Goal: Task Accomplishment & Management: Manage account settings

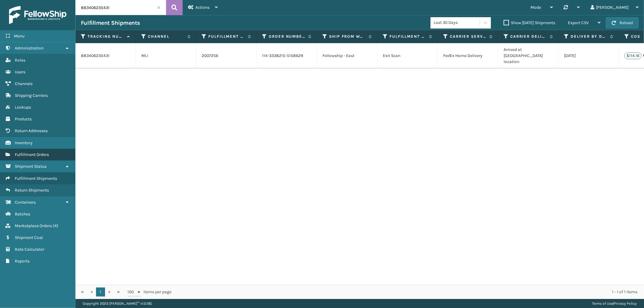
click at [47, 152] on span "Fulfillment Orders" at bounding box center [32, 154] width 34 height 5
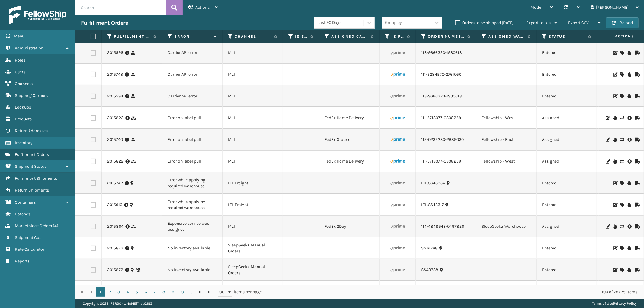
scroll to position [33, 0]
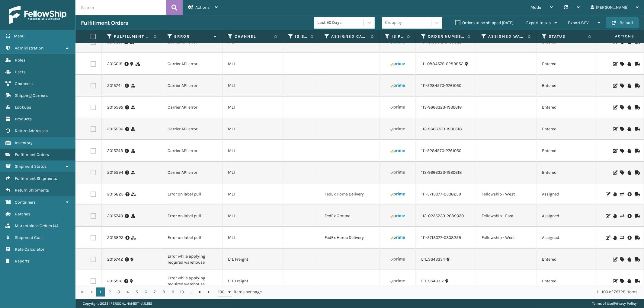
click at [605, 193] on icon at bounding box center [607, 194] width 4 height 4
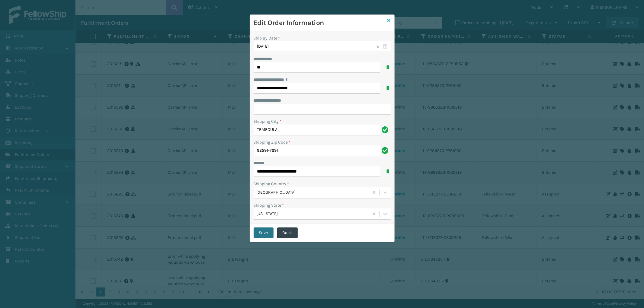
click at [390, 19] on icon at bounding box center [388, 20] width 3 height 4
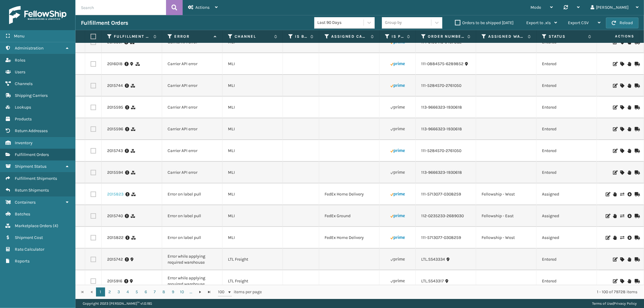
click at [116, 195] on link "2015823" at bounding box center [115, 194] width 16 height 6
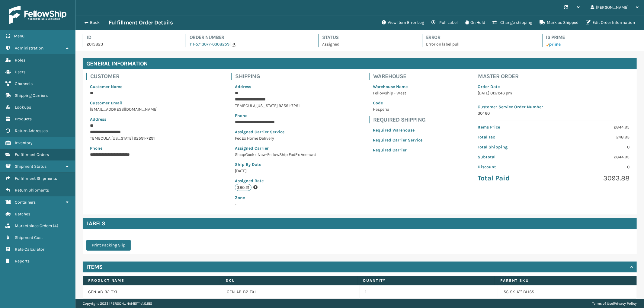
scroll to position [14, 568]
click at [394, 23] on button "View Item Error Log" at bounding box center [403, 23] width 50 height 12
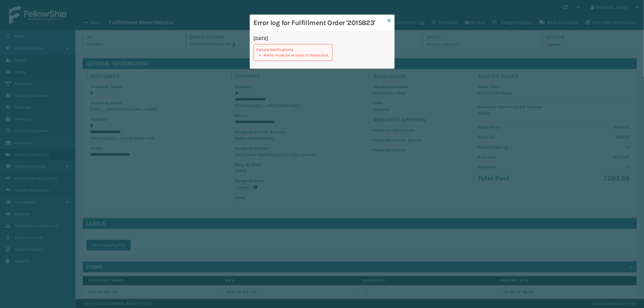
click at [389, 18] on link at bounding box center [388, 21] width 3 height 6
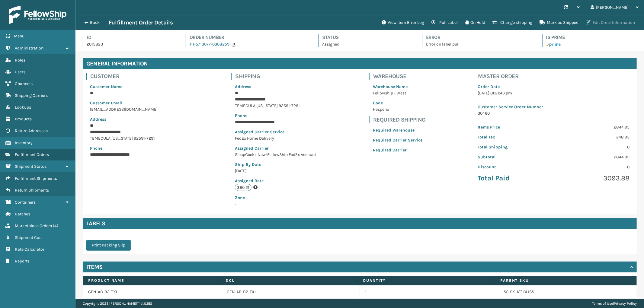
click at [608, 21] on button "Edit Order Information" at bounding box center [610, 23] width 56 height 12
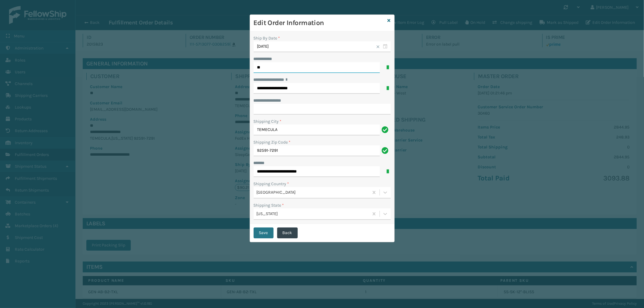
click at [281, 65] on input "**" at bounding box center [316, 67] width 126 height 11
type input "***"
click button "Save" at bounding box center [263, 233] width 20 height 11
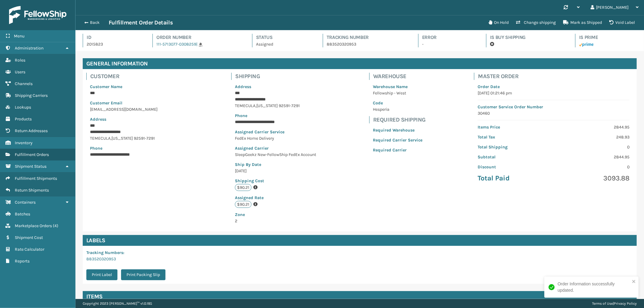
click at [94, 23] on button "Back" at bounding box center [95, 22] width 28 height 5
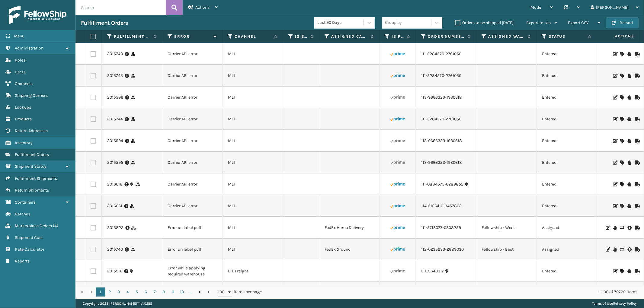
click at [605, 227] on icon at bounding box center [607, 228] width 4 height 4
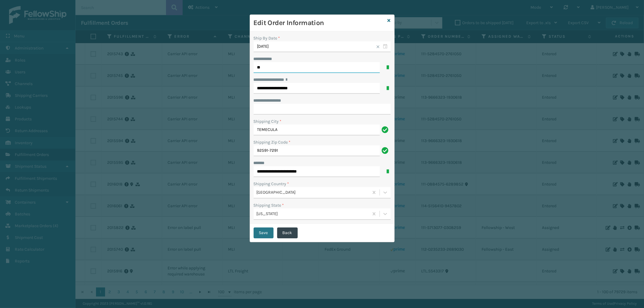
click at [280, 70] on input "**" at bounding box center [316, 67] width 126 height 11
type input "***"
click at [260, 233] on button "Save" at bounding box center [263, 233] width 20 height 11
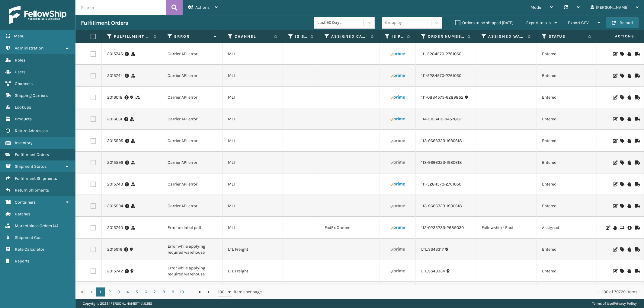
click at [605, 228] on icon at bounding box center [607, 228] width 4 height 4
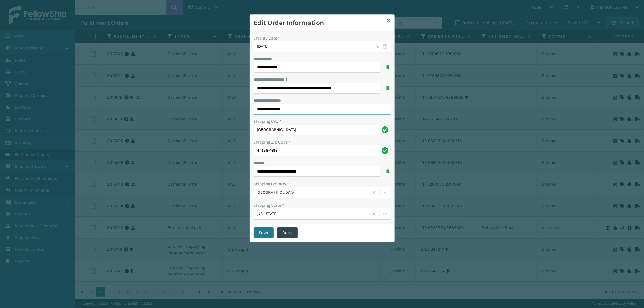
drag, startPoint x: 290, startPoint y: 110, endPoint x: 224, endPoint y: 107, distance: 65.8
click at [224, 107] on div "**********" at bounding box center [322, 154] width 644 height 308
click at [265, 91] on input "**********" at bounding box center [316, 88] width 126 height 11
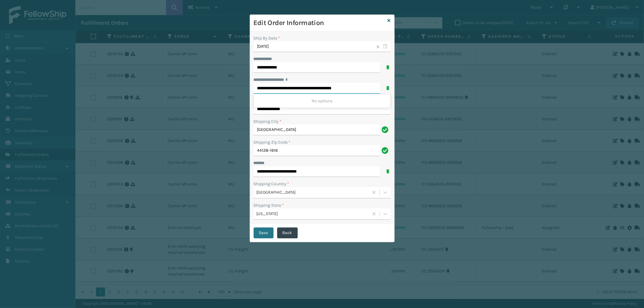
paste input "text"
type input "**********"
click at [345, 25] on h3 "Edit Order Information" at bounding box center [319, 22] width 132 height 9
click at [294, 108] on input "**********" at bounding box center [321, 109] width 137 height 11
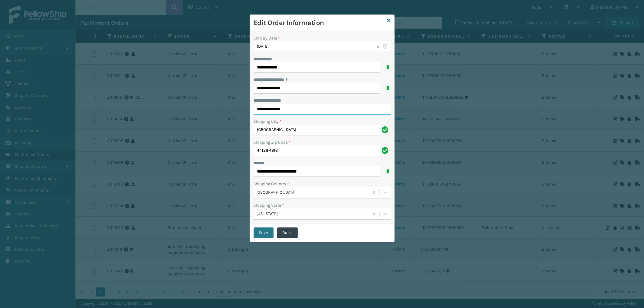
click at [294, 108] on input "**********" at bounding box center [321, 109] width 137 height 11
click at [265, 231] on button "Save" at bounding box center [263, 233] width 20 height 11
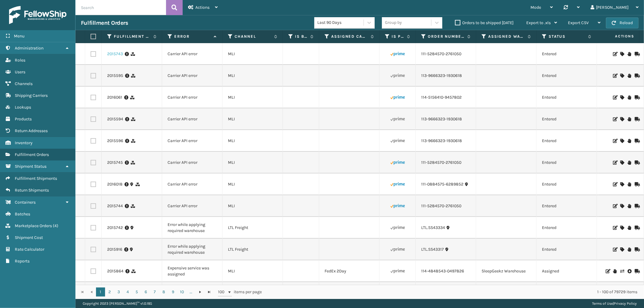
click at [112, 52] on link "2015743" at bounding box center [115, 54] width 16 height 6
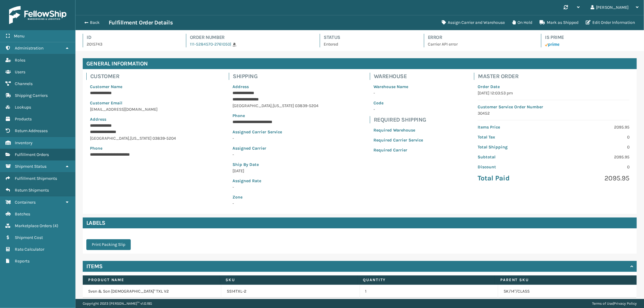
scroll to position [14, 568]
click at [464, 18] on button "Assign Carrier and Warehouse" at bounding box center [473, 23] width 70 height 12
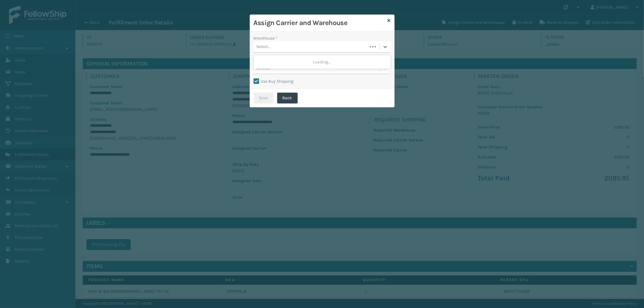
click at [305, 43] on div "Select..." at bounding box center [310, 47] width 114 height 10
click at [387, 20] on icon at bounding box center [388, 20] width 3 height 4
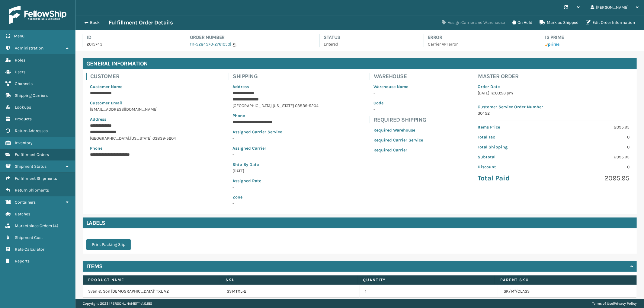
click at [454, 19] on button "Assign Carrier and Warehouse" at bounding box center [473, 23] width 70 height 12
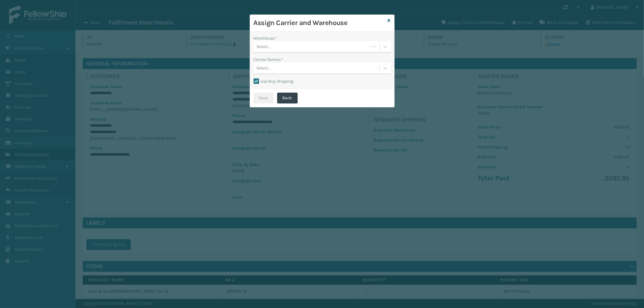
click at [303, 43] on div "Select..." at bounding box center [310, 47] width 114 height 10
click at [288, 71] on div "Fellowship - East" at bounding box center [321, 73] width 137 height 11
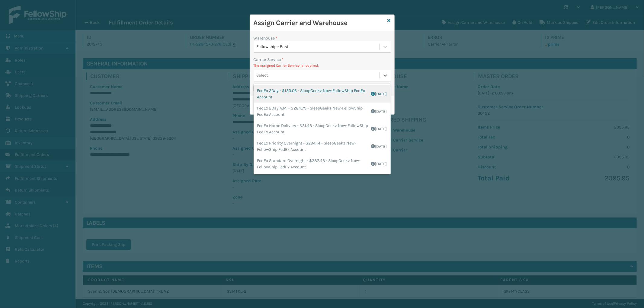
click at [305, 74] on div "Select..." at bounding box center [316, 76] width 126 height 10
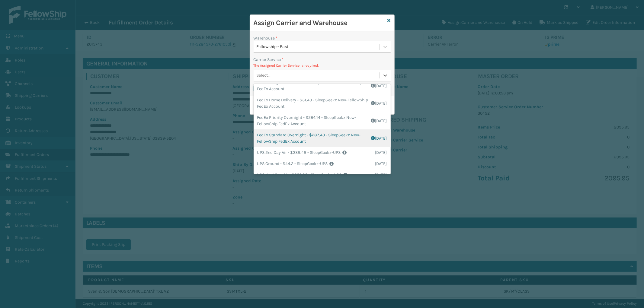
scroll to position [10, 0]
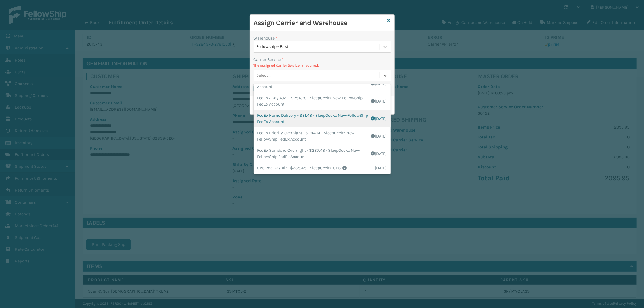
click at [331, 120] on div "FedEx Home Delivery - $31.43 - SleepGeekz New-FellowShip FedEx Account Shipping…" at bounding box center [321, 119] width 137 height 18
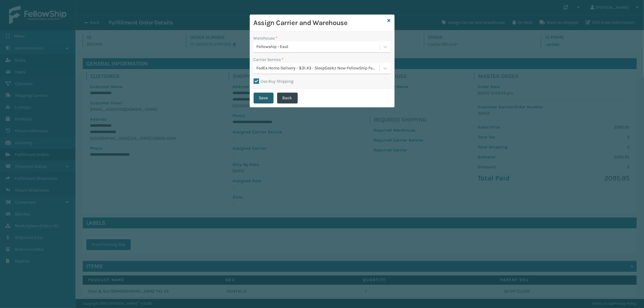
click at [261, 97] on button "Save" at bounding box center [263, 98] width 20 height 11
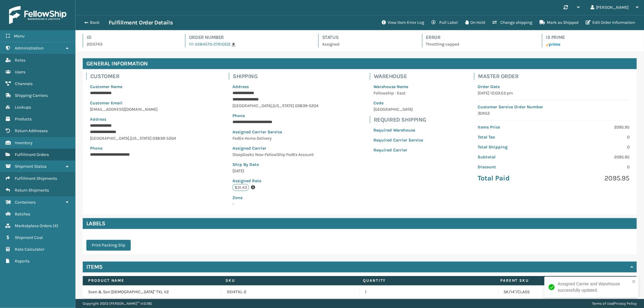
scroll to position [14, 568]
click at [95, 20] on button "Back" at bounding box center [95, 22] width 28 height 5
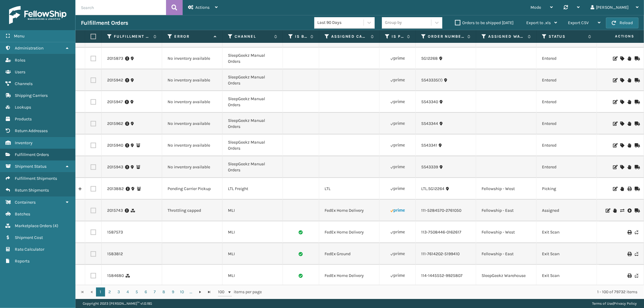
scroll to position [402, 0]
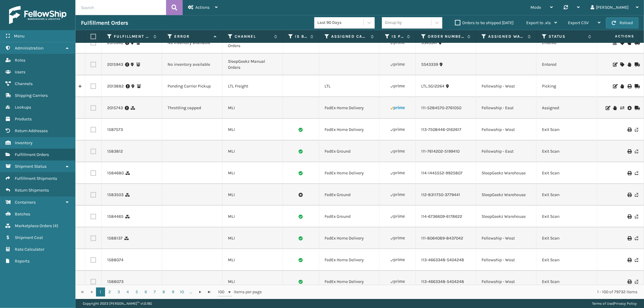
click at [95, 109] on label at bounding box center [93, 107] width 5 height 5
click at [91, 109] on input "checkbox" at bounding box center [91, 107] width 0 height 4
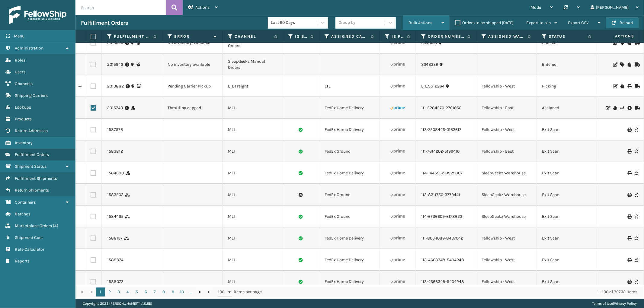
click at [422, 19] on div "Bulk Actions" at bounding box center [426, 22] width 36 height 15
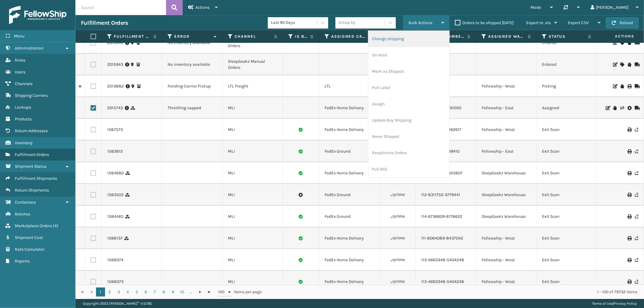
click at [409, 39] on li "Change shipping" at bounding box center [408, 39] width 81 height 16
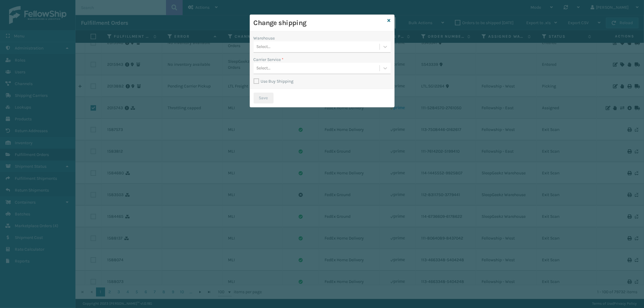
click at [317, 46] on div "Select..." at bounding box center [316, 47] width 126 height 10
click at [295, 69] on div "Fellowship - East" at bounding box center [321, 73] width 137 height 11
click at [295, 70] on div "Select..." at bounding box center [316, 68] width 126 height 10
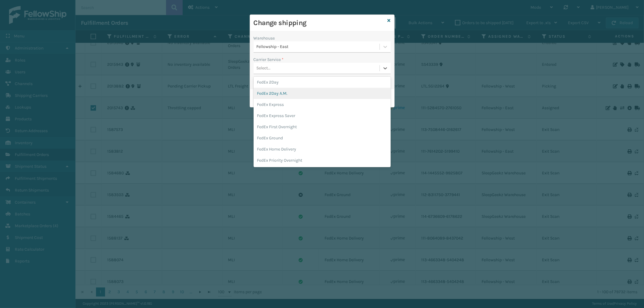
scroll to position [33, 0]
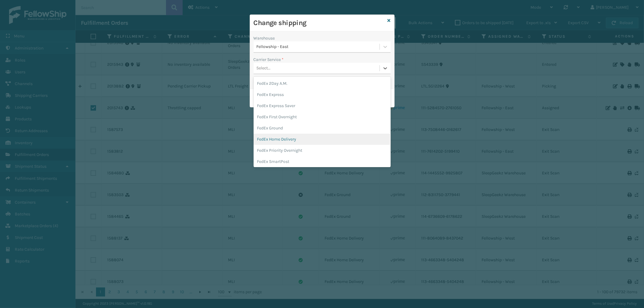
click at [295, 135] on div "FedEx Home Delivery" at bounding box center [321, 139] width 137 height 11
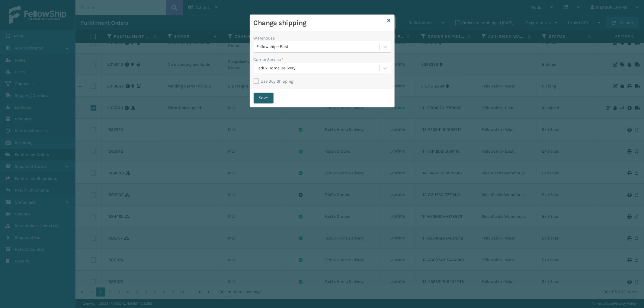
click at [266, 100] on button "Save" at bounding box center [263, 98] width 20 height 11
checkbox input "false"
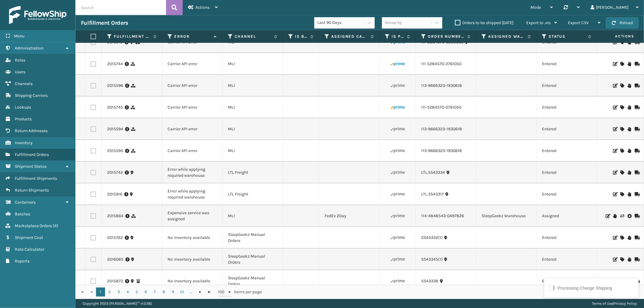
scroll to position [0, 0]
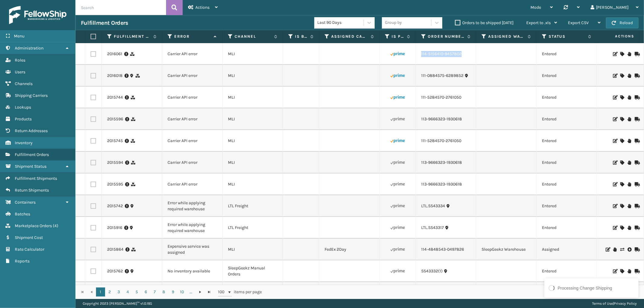
drag, startPoint x: 468, startPoint y: 56, endPoint x: 625, endPoint y: 67, distance: 157.0
click at [420, 62] on td "114-5156410-9457802" at bounding box center [446, 54] width 60 height 22
copy link "114-5156410-9457802"
click at [620, 53] on icon at bounding box center [622, 54] width 4 height 4
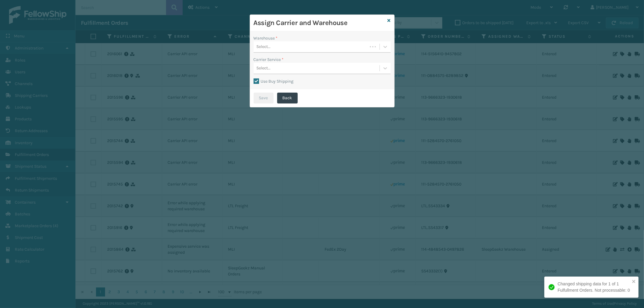
click at [298, 45] on div "Select..." at bounding box center [310, 47] width 114 height 10
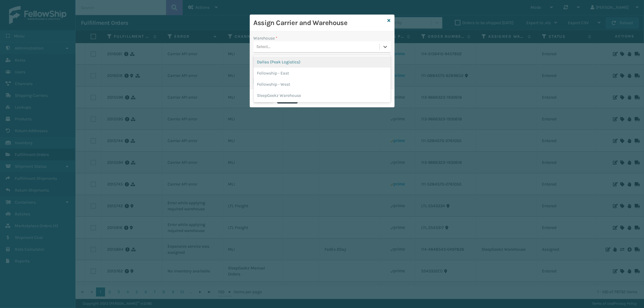
click at [301, 61] on div "Dallas (Peak Logistics)" at bounding box center [321, 61] width 137 height 11
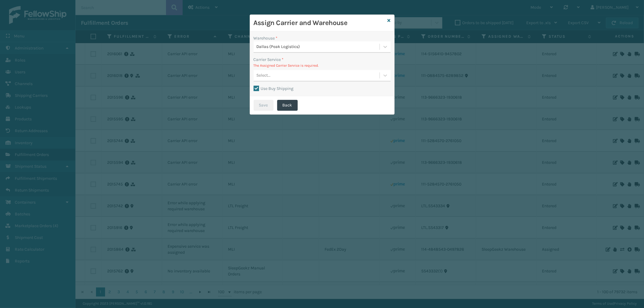
click at [258, 88] on label "Use Buy Shipping" at bounding box center [273, 88] width 40 height 5
click at [254, 86] on input "Use Buy Shipping" at bounding box center [253, 85] width 0 height 1
click at [326, 77] on div "Select..." at bounding box center [316, 76] width 126 height 10
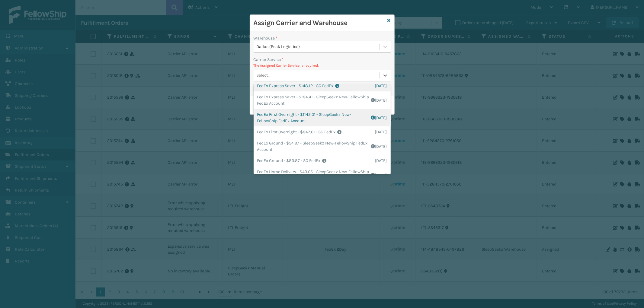
scroll to position [67, 0]
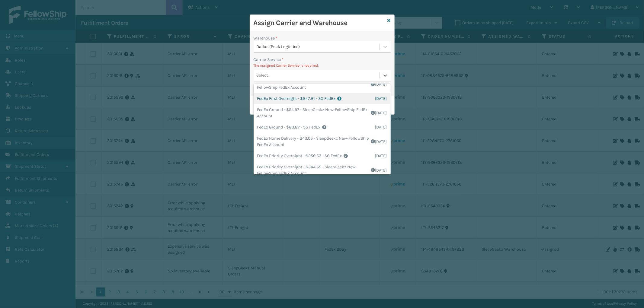
click at [343, 47] on div "Dallas (Peak Logistics)" at bounding box center [318, 47] width 123 height 6
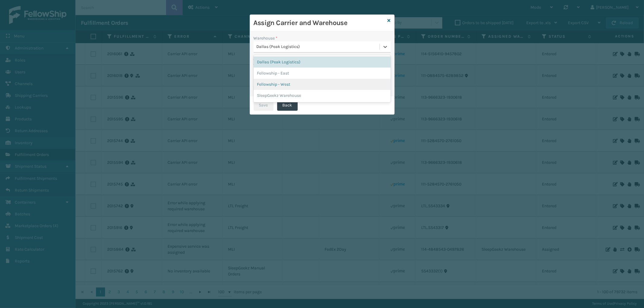
click at [312, 79] on div "Fellowship - West" at bounding box center [321, 84] width 137 height 11
click at [327, 77] on div "Select..." at bounding box center [316, 76] width 126 height 10
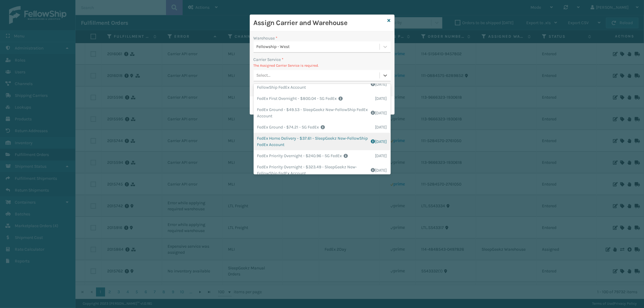
click at [336, 138] on div "FedEx Home Delivery - $37.61 - SleepGeekz New-FellowShip FedEx Account Shipping…" at bounding box center [321, 142] width 137 height 18
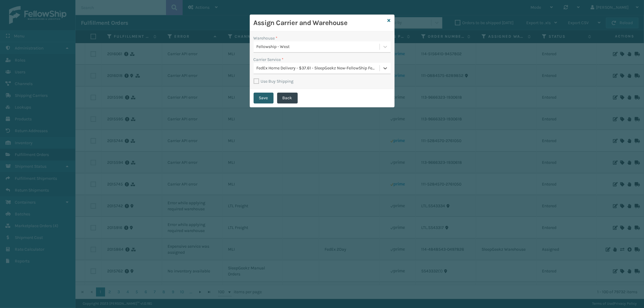
click at [257, 97] on button "Save" at bounding box center [263, 98] width 20 height 11
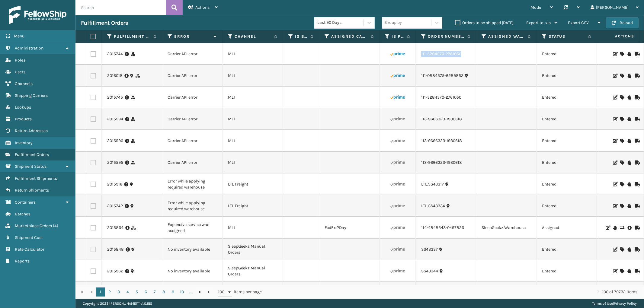
drag, startPoint x: 469, startPoint y: 52, endPoint x: 420, endPoint y: 59, distance: 49.6
click at [420, 59] on td "111-5284570-2761050" at bounding box center [446, 54] width 60 height 22
copy link "111-5284570-2761050"
click at [620, 53] on icon at bounding box center [622, 54] width 4 height 4
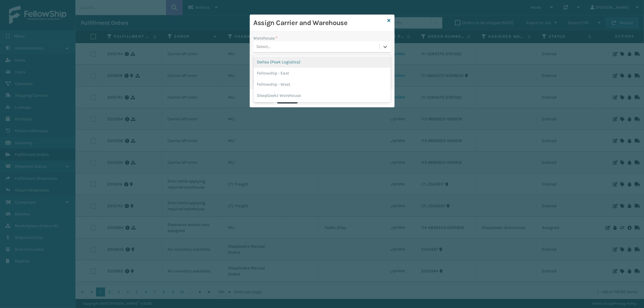
click at [323, 47] on div "Select..." at bounding box center [316, 47] width 126 height 10
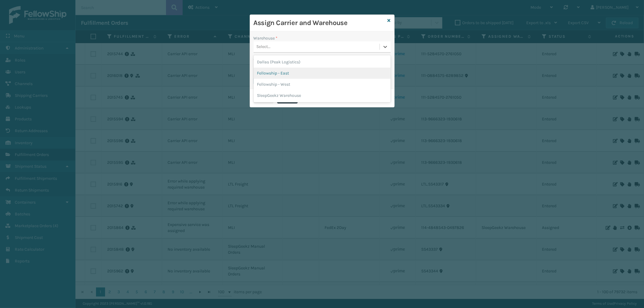
click at [298, 74] on div "Fellowship - East" at bounding box center [321, 73] width 137 height 11
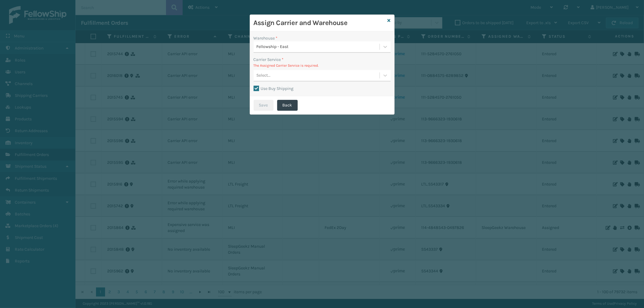
click at [255, 88] on label "Use Buy Shipping" at bounding box center [273, 88] width 40 height 5
click at [254, 86] on input "Use Buy Shipping" at bounding box center [253, 85] width 0 height 1
click at [336, 76] on div "Select..." at bounding box center [316, 76] width 126 height 10
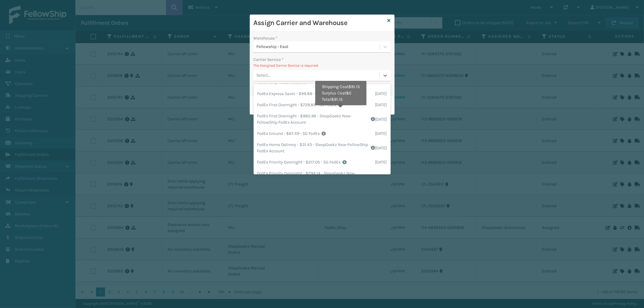
scroll to position [100, 0]
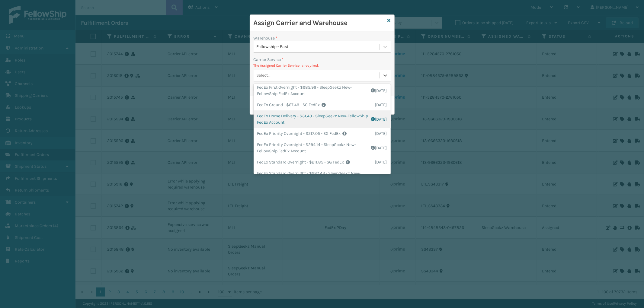
click at [340, 114] on div "FedEx Home Delivery - $31.43 - SleepGeekz New-FellowShip FedEx Account Shipping…" at bounding box center [321, 119] width 137 height 18
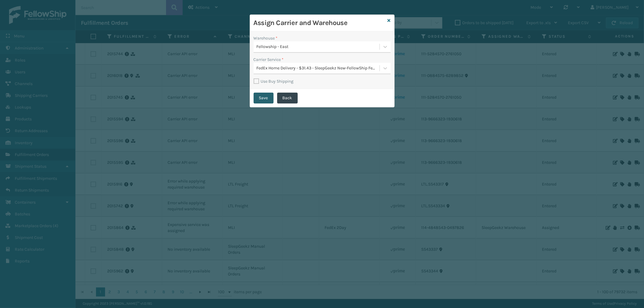
click at [265, 94] on button "Save" at bounding box center [263, 98] width 20 height 11
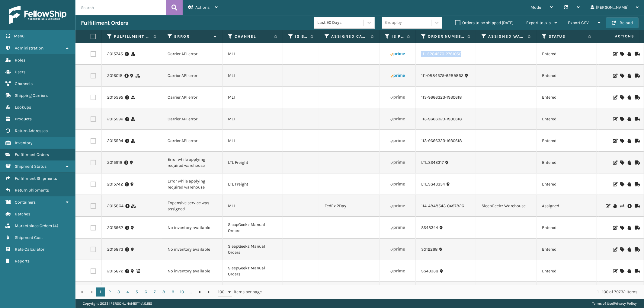
drag, startPoint x: 466, startPoint y: 56, endPoint x: 420, endPoint y: 58, distance: 46.2
click at [420, 58] on td "111-5284570-2761050" at bounding box center [446, 54] width 60 height 22
copy link "111-5284570-2761050"
click at [619, 53] on div at bounding box center [621, 54] width 34 height 4
click at [620, 53] on icon at bounding box center [622, 54] width 4 height 4
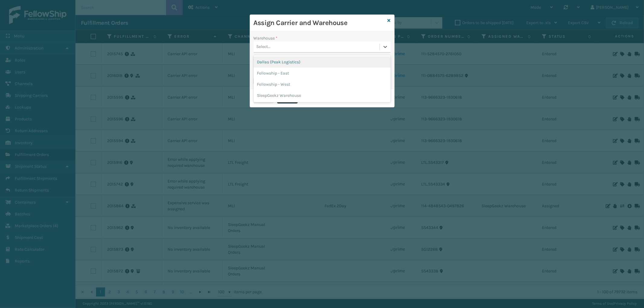
click at [300, 50] on div "Select..." at bounding box center [316, 47] width 126 height 10
click at [291, 67] on div "Dallas (Peak Logistics)" at bounding box center [321, 61] width 137 height 11
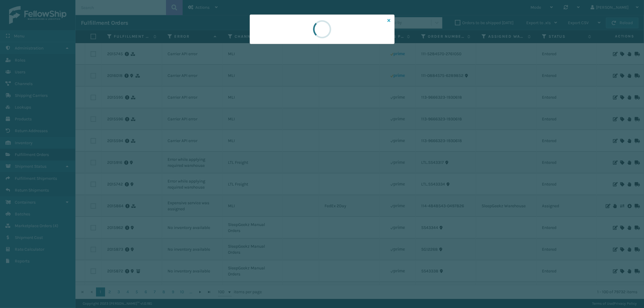
click at [387, 19] on icon at bounding box center [388, 20] width 3 height 4
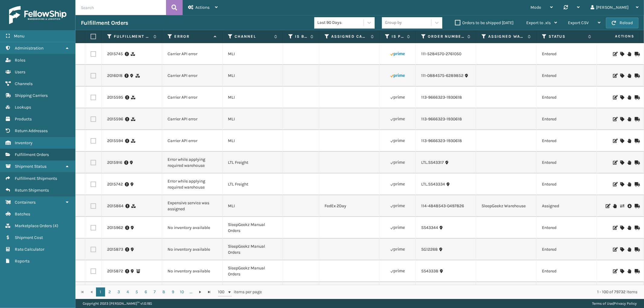
click at [620, 53] on icon at bounding box center [622, 54] width 4 height 4
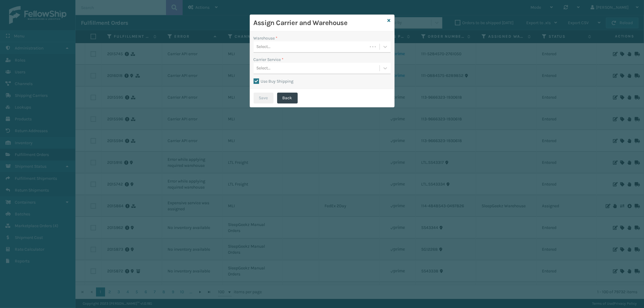
click at [287, 49] on div "Select..." at bounding box center [310, 47] width 114 height 10
click at [276, 72] on div "Fellowship - East" at bounding box center [321, 73] width 137 height 11
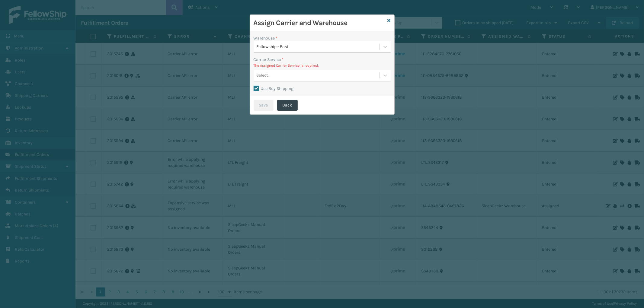
click at [257, 89] on label "Use Buy Shipping" at bounding box center [273, 88] width 40 height 5
click at [254, 86] on input "Use Buy Shipping" at bounding box center [253, 85] width 0 height 1
click at [321, 78] on div "Select..." at bounding box center [316, 76] width 126 height 10
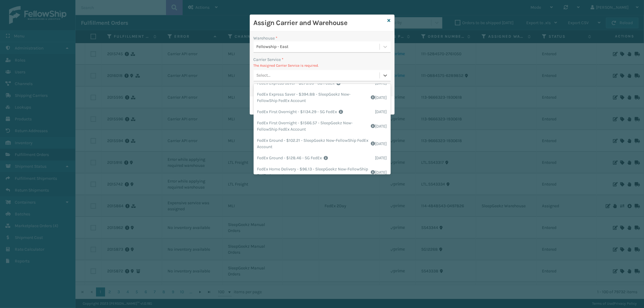
scroll to position [67, 0]
click at [316, 169] on div "FedEx Home Delivery - $96.13 - SleepGeekz New-FellowShip FedEx Account Shipping…" at bounding box center [321, 170] width 137 height 18
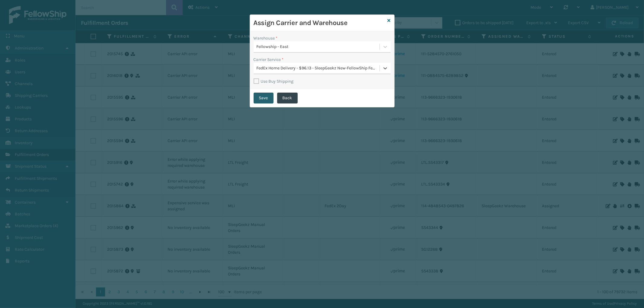
click at [263, 99] on button "Save" at bounding box center [263, 98] width 20 height 11
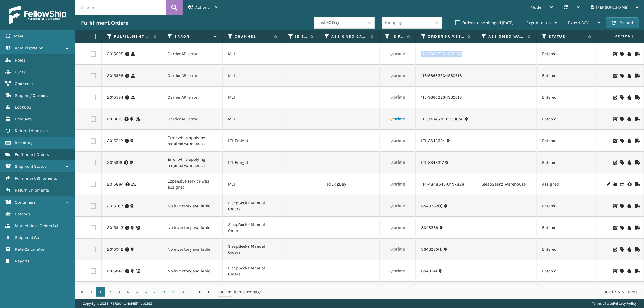
drag, startPoint x: 469, startPoint y: 59, endPoint x: 418, endPoint y: 59, distance: 51.0
click at [418, 59] on td "113-9666323-1930618" at bounding box center [446, 54] width 60 height 22
copy link "113-9666323-1930618"
click at [620, 53] on icon at bounding box center [622, 54] width 4 height 4
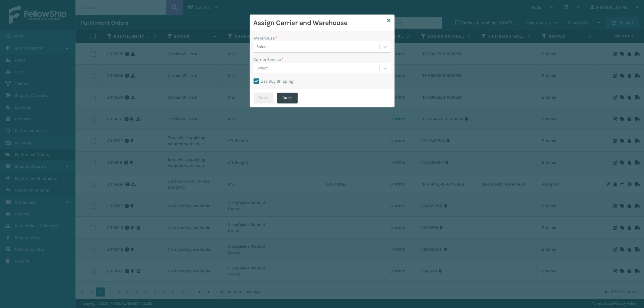
click at [325, 49] on div "Select..." at bounding box center [316, 47] width 126 height 10
click at [307, 67] on div "Dallas (Peak Logistics)" at bounding box center [321, 61] width 137 height 11
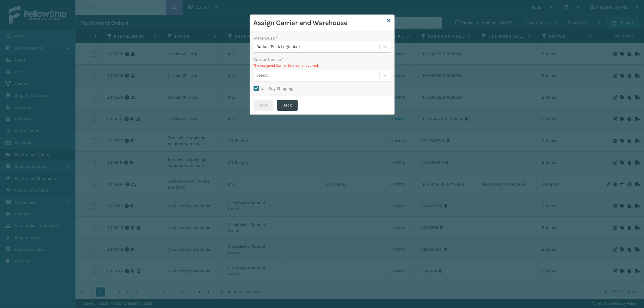
click at [257, 87] on label "Use Buy Shipping" at bounding box center [273, 88] width 40 height 5
click at [254, 86] on input "Use Buy Shipping" at bounding box center [253, 85] width 0 height 1
click at [347, 48] on div "Dallas (Peak Logistics)" at bounding box center [318, 47] width 123 height 6
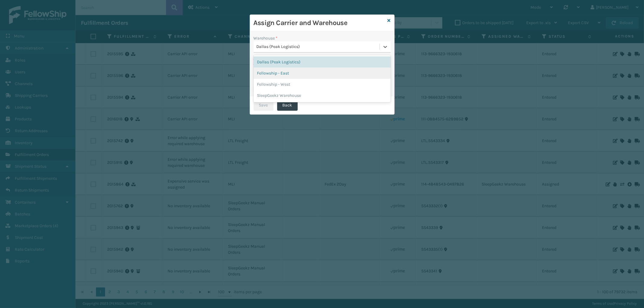
click at [314, 69] on div "Fellowship - East" at bounding box center [321, 73] width 137 height 11
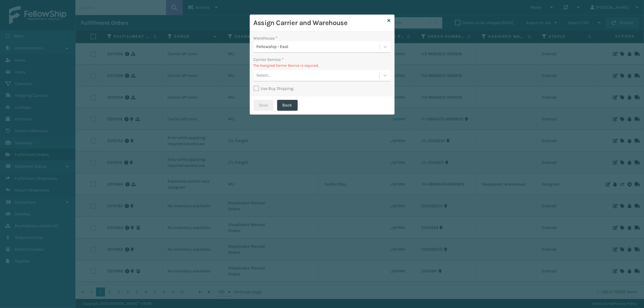
click at [330, 76] on div "Select..." at bounding box center [316, 76] width 126 height 10
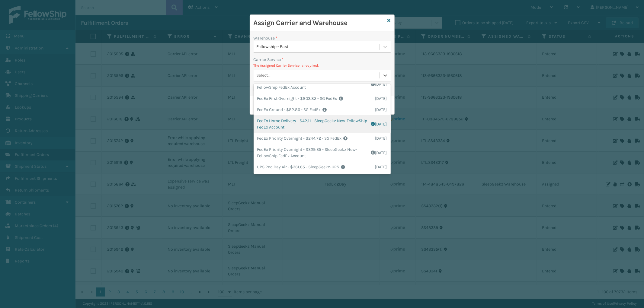
click at [340, 128] on div "FedEx Home Delivery - $42.11 - SleepGeekz New-FellowShip FedEx Account Shipping…" at bounding box center [321, 124] width 137 height 18
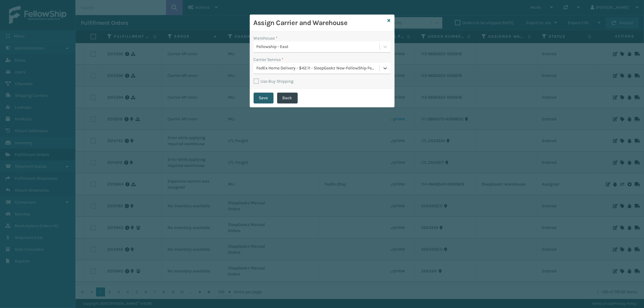
click at [265, 98] on button "Save" at bounding box center [263, 98] width 20 height 11
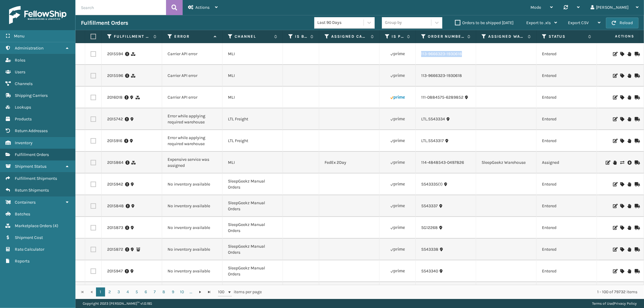
drag, startPoint x: 468, startPoint y: 58, endPoint x: 631, endPoint y: 60, distance: 162.4
click at [422, 60] on td "113-9666323-1930618" at bounding box center [446, 54] width 60 height 22
copy link "13-9666323-1930618"
click at [94, 52] on label at bounding box center [93, 53] width 5 height 5
click at [91, 52] on input "checkbox" at bounding box center [91, 53] width 0 height 4
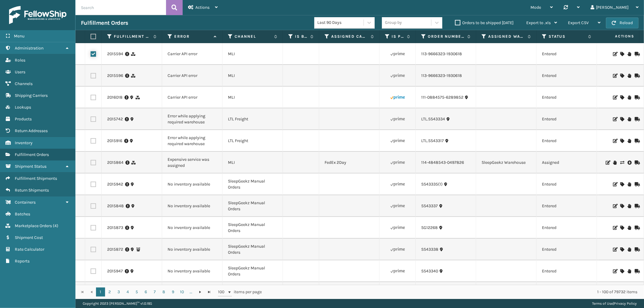
checkbox input "true"
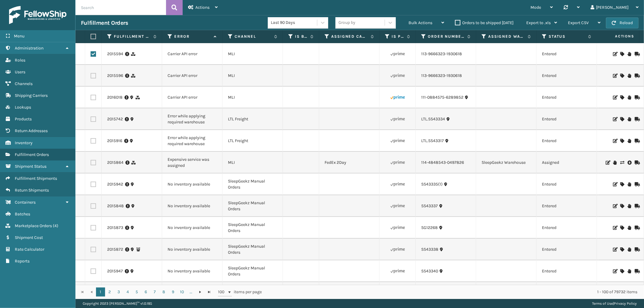
click at [94, 76] on label at bounding box center [93, 75] width 5 height 5
click at [91, 76] on input "checkbox" at bounding box center [91, 75] width 0 height 4
checkbox input "true"
click at [438, 23] on div "Bulk Actions" at bounding box center [426, 22] width 36 height 15
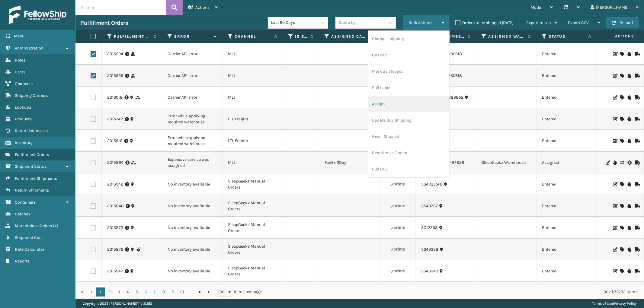
click at [384, 97] on li "Assign" at bounding box center [408, 104] width 81 height 16
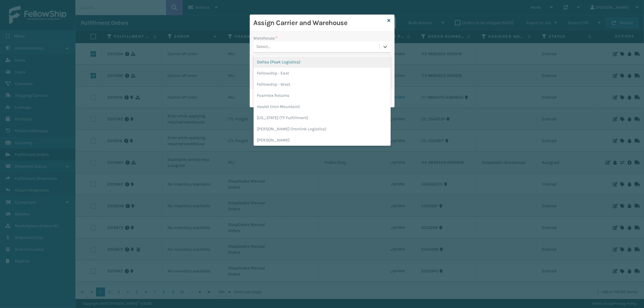
click at [337, 46] on div "Select..." at bounding box center [316, 47] width 126 height 10
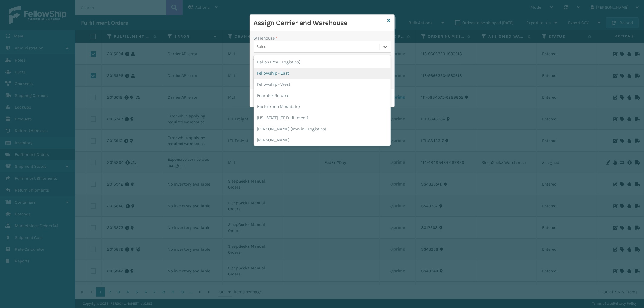
click at [300, 74] on div "Fellowship - East" at bounding box center [321, 73] width 137 height 11
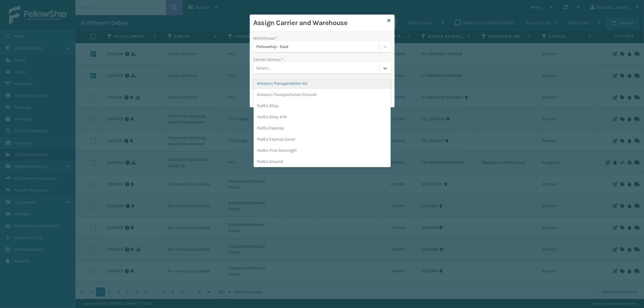
click at [312, 67] on div "Select..." at bounding box center [316, 68] width 126 height 10
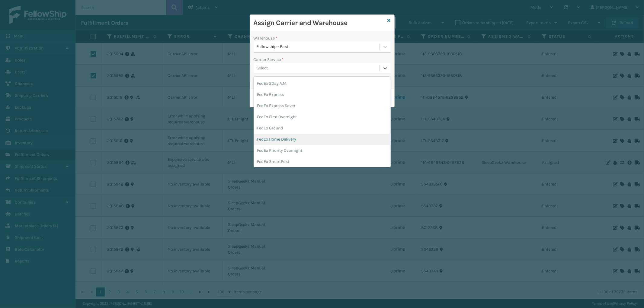
click at [307, 139] on div "FedEx Home Delivery" at bounding box center [321, 139] width 137 height 11
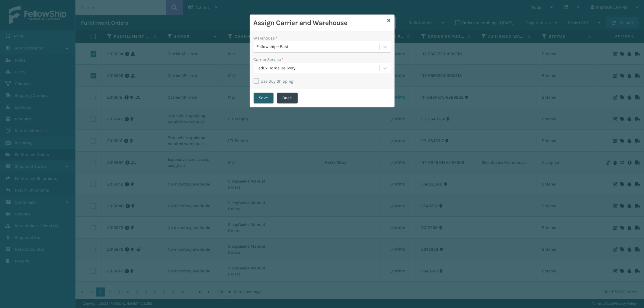
click at [260, 97] on button "Save" at bounding box center [263, 98] width 20 height 11
checkbox input "false"
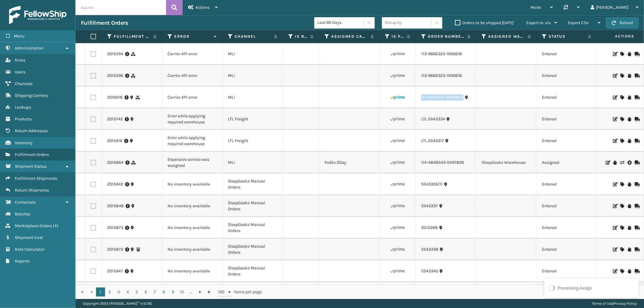
drag, startPoint x: 466, startPoint y: 104, endPoint x: 427, endPoint y: 100, distance: 38.4
click at [419, 101] on td "111-0884575-6289852" at bounding box center [446, 98] width 60 height 22
copy link "111-0884575-6289852"
click at [620, 97] on icon at bounding box center [622, 97] width 4 height 4
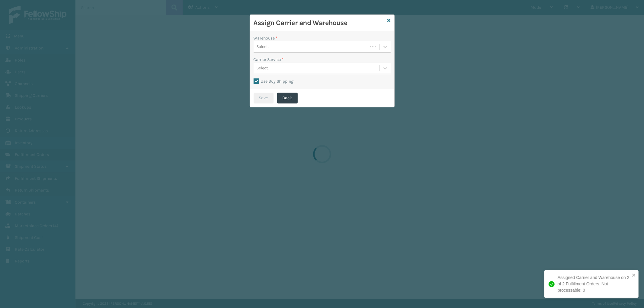
click at [254, 82] on label "Use Buy Shipping" at bounding box center [273, 81] width 40 height 5
click at [254, 78] on input "Use Buy Shipping" at bounding box center [253, 78] width 0 height 1
checkbox input "false"
click at [312, 49] on div "Select..." at bounding box center [310, 47] width 114 height 10
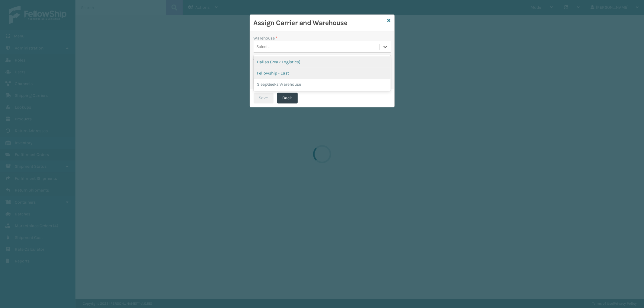
click at [296, 71] on div "Fellowship - East" at bounding box center [321, 73] width 137 height 11
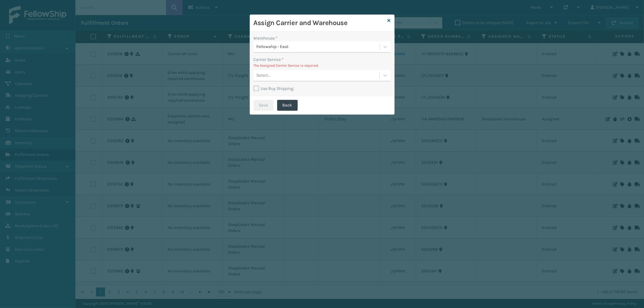
click at [325, 76] on div "Select..." at bounding box center [316, 76] width 126 height 10
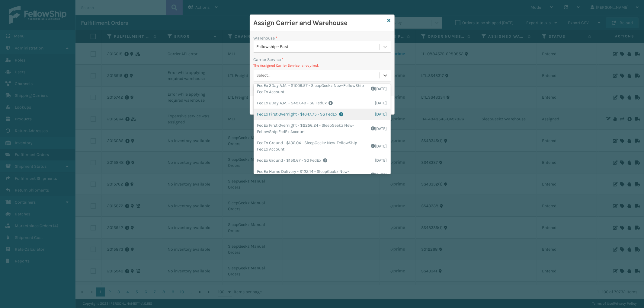
scroll to position [67, 0]
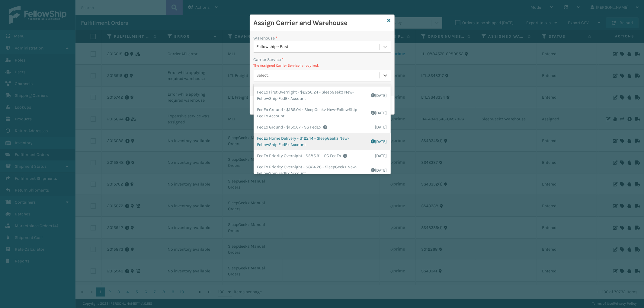
click at [332, 143] on div "FedEx Home Delivery - $122.14 - SleepGeekz New-FellowShip FedEx Account Shippin…" at bounding box center [321, 142] width 137 height 18
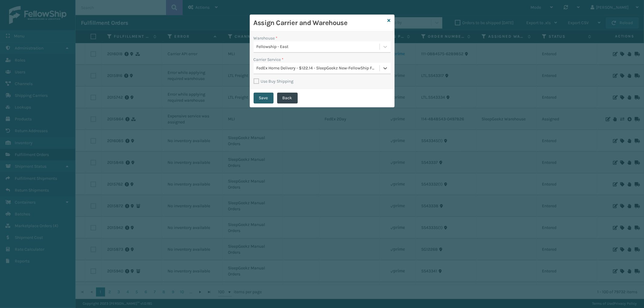
click at [267, 99] on button "Save" at bounding box center [263, 98] width 20 height 11
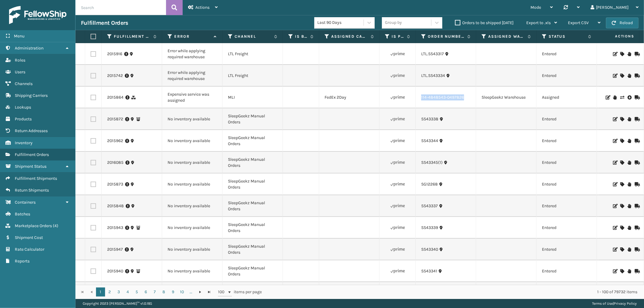
drag, startPoint x: 467, startPoint y: 97, endPoint x: 420, endPoint y: 106, distance: 47.8
click at [420, 106] on td "114-4848543-0497826" at bounding box center [446, 98] width 60 height 22
copy link "114-4848543-0497826"
click at [620, 97] on icon at bounding box center [622, 97] width 4 height 4
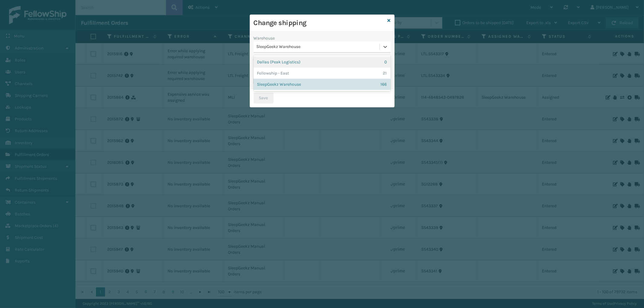
click at [319, 46] on div "SleepGeekz Warehouse" at bounding box center [318, 47] width 123 height 6
click at [309, 61] on div "Dallas (Peak Logistics) 0" at bounding box center [321, 61] width 137 height 11
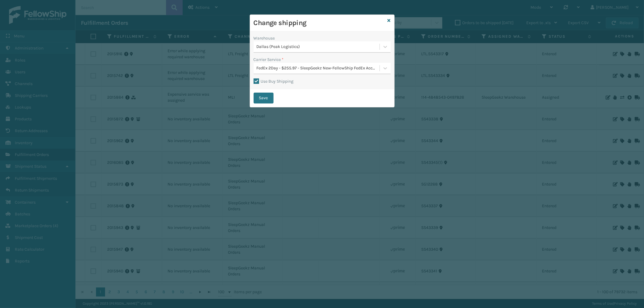
click at [308, 68] on div "FedEx 2Day - $255.97 - SleepGeekz New-FellowShip FedEx Account" at bounding box center [318, 68] width 123 height 6
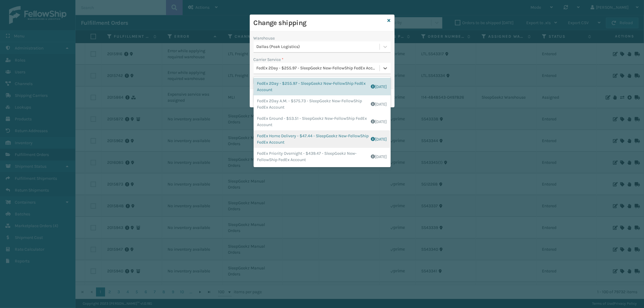
click at [329, 142] on div "FedEx Home Delivery - $47.44 - SleepGeekz New-FellowShip FedEx Account Shipping…" at bounding box center [321, 139] width 137 height 18
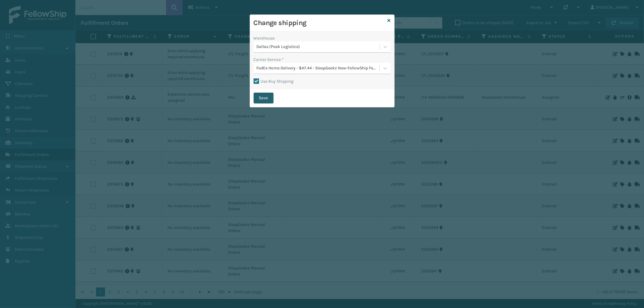
click at [270, 99] on button "Save" at bounding box center [263, 98] width 20 height 11
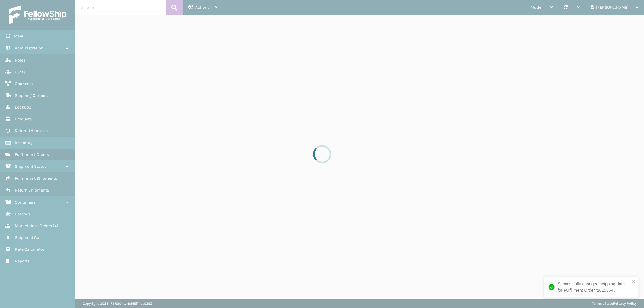
click at [631, 281] on div "Successfully changed shipping data for Fulfillment Order '2015864'." at bounding box center [589, 287] width 85 height 16
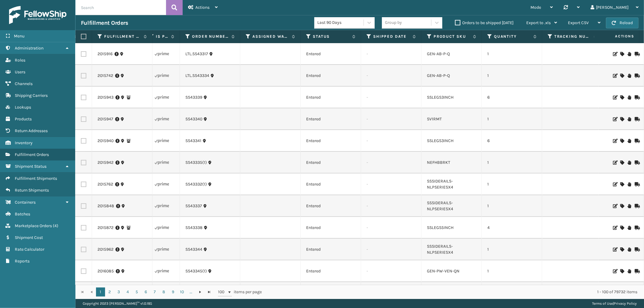
scroll to position [0, 239]
click at [82, 97] on label at bounding box center [83, 97] width 5 height 5
click at [81, 97] on input "checkbox" at bounding box center [81, 97] width 0 height 4
checkbox input "true"
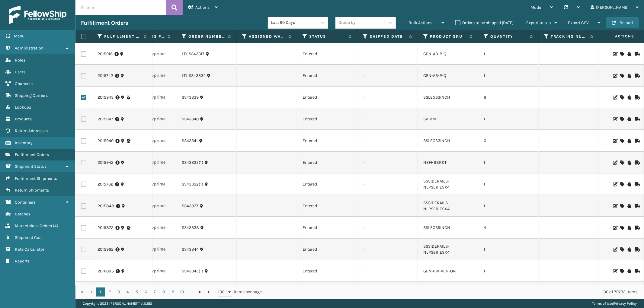
click at [84, 120] on label at bounding box center [83, 118] width 5 height 5
click at [81, 120] on input "checkbox" at bounding box center [81, 118] width 0 height 4
checkbox input "true"
click at [83, 141] on label at bounding box center [83, 140] width 5 height 5
click at [81, 141] on input "checkbox" at bounding box center [81, 140] width 0 height 4
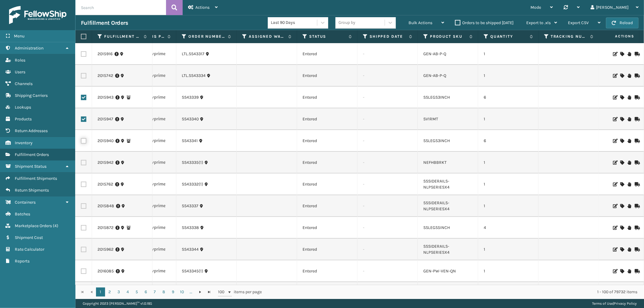
checkbox input "true"
click at [84, 164] on label at bounding box center [83, 162] width 5 height 5
click at [81, 164] on input "checkbox" at bounding box center [81, 162] width 0 height 4
checkbox input "true"
click at [85, 185] on label at bounding box center [83, 184] width 5 height 5
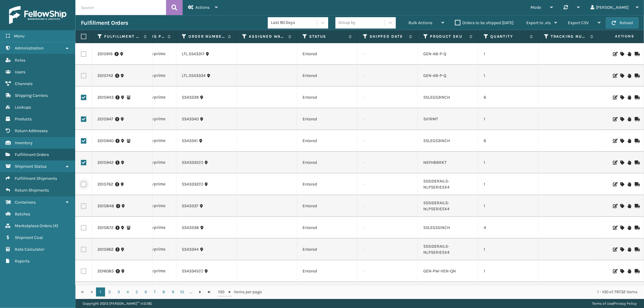
click at [81, 185] on input "checkbox" at bounding box center [81, 184] width 0 height 4
checkbox input "true"
click at [83, 206] on label at bounding box center [83, 205] width 5 height 5
click at [81, 206] on input "checkbox" at bounding box center [81, 205] width 0 height 4
checkbox input "true"
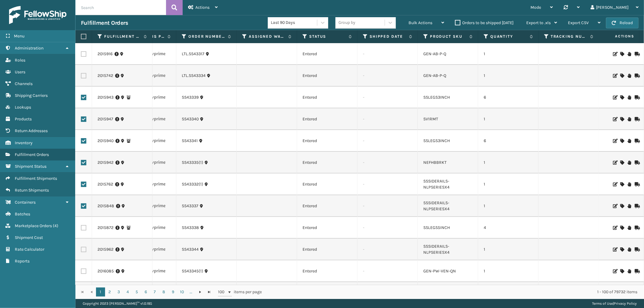
click at [86, 228] on label at bounding box center [83, 227] width 5 height 5
click at [81, 228] on input "checkbox" at bounding box center [81, 227] width 0 height 4
checkbox input "true"
click at [83, 249] on label at bounding box center [83, 249] width 5 height 5
click at [81, 249] on input "checkbox" at bounding box center [81, 249] width 0 height 4
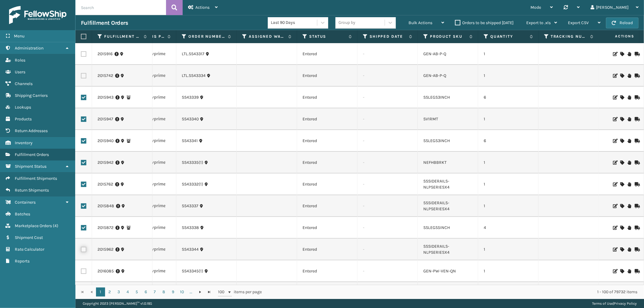
checkbox input "true"
click at [81, 272] on label at bounding box center [83, 271] width 5 height 5
click at [81, 272] on input "checkbox" at bounding box center [81, 271] width 0 height 4
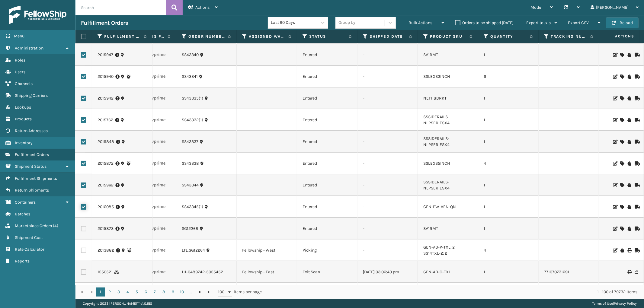
scroll to position [67, 239]
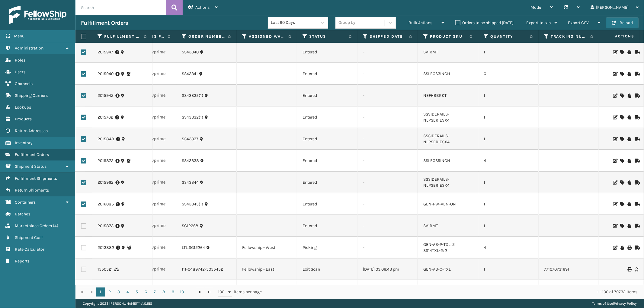
click at [83, 203] on label at bounding box center [83, 204] width 5 height 5
click at [81, 203] on input "checkbox" at bounding box center [81, 204] width 0 height 4
checkbox input "false"
click at [83, 226] on label at bounding box center [83, 225] width 5 height 5
click at [81, 226] on input "checkbox" at bounding box center [81, 225] width 0 height 4
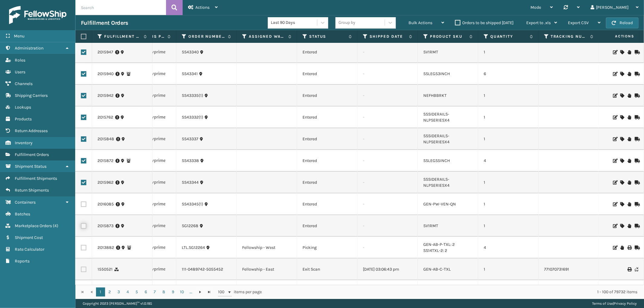
checkbox input "true"
click at [424, 22] on span "Bulk Actions" at bounding box center [420, 22] width 24 height 5
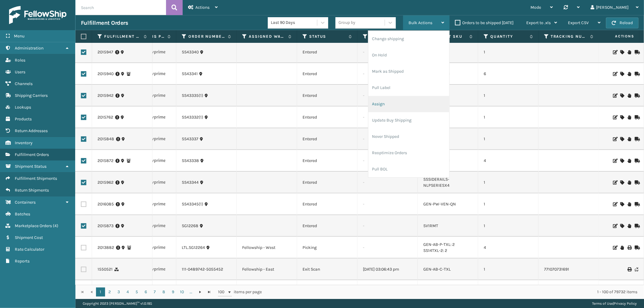
click at [384, 102] on li "Assign" at bounding box center [408, 104] width 81 height 16
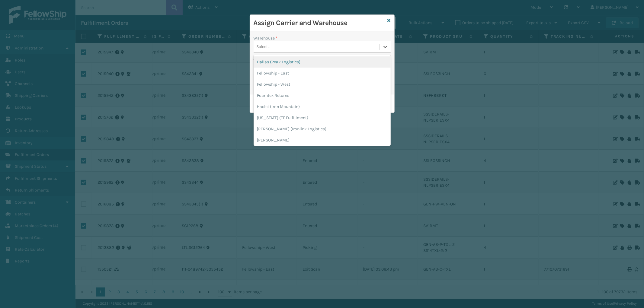
click at [318, 46] on div "Select..." at bounding box center [316, 47] width 126 height 10
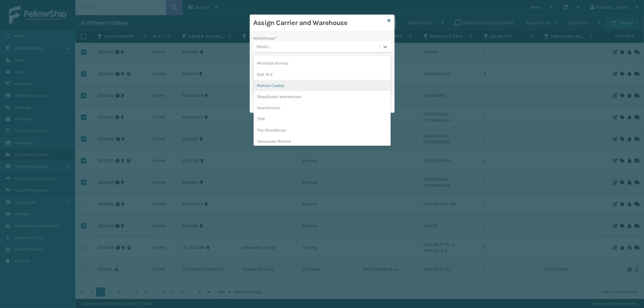
scroll to position [124, 0]
click at [313, 95] on div "SleepGeekz Warehouse" at bounding box center [321, 94] width 137 height 11
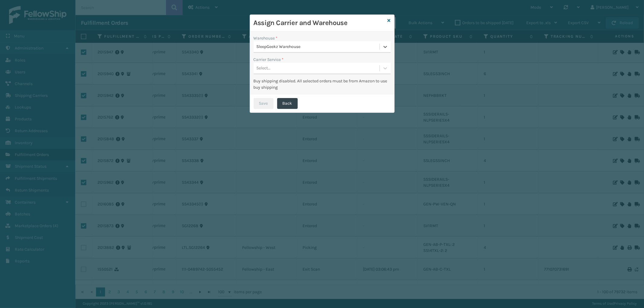
click at [311, 63] on div "Select..." at bounding box center [321, 68] width 137 height 11
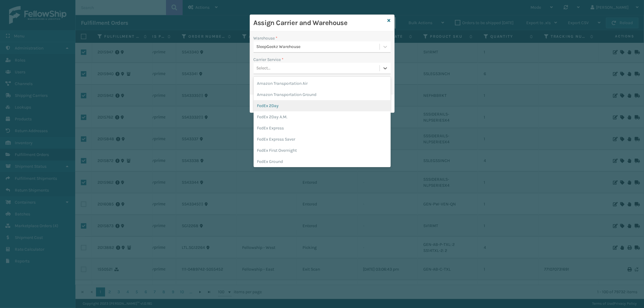
scroll to position [33, 0]
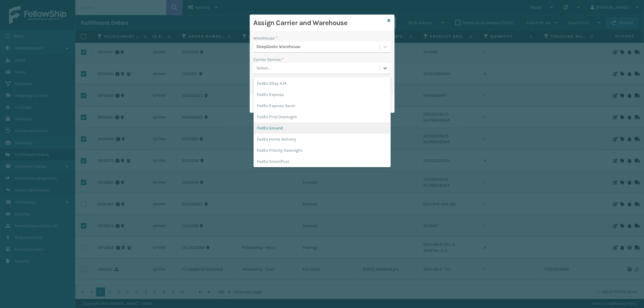
click at [307, 133] on div "FedEx Ground" at bounding box center [321, 128] width 137 height 11
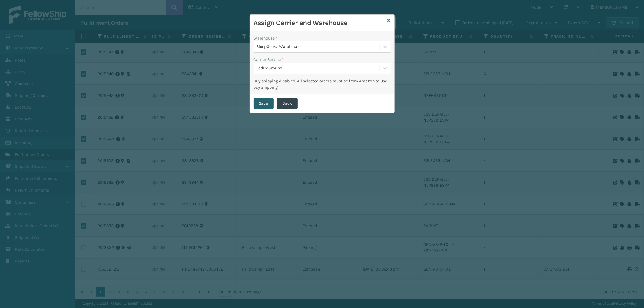
click at [261, 103] on button "Save" at bounding box center [263, 103] width 20 height 11
checkbox input "false"
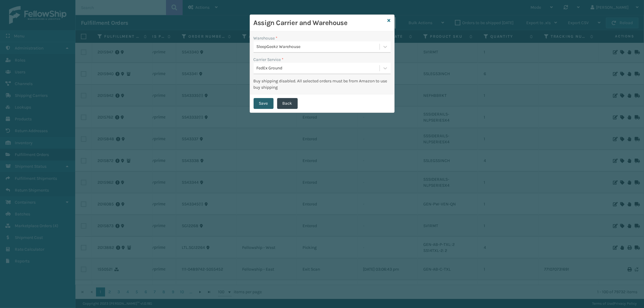
checkbox input "false"
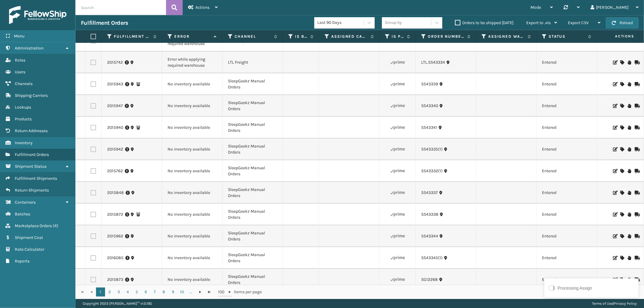
scroll to position [0, 0]
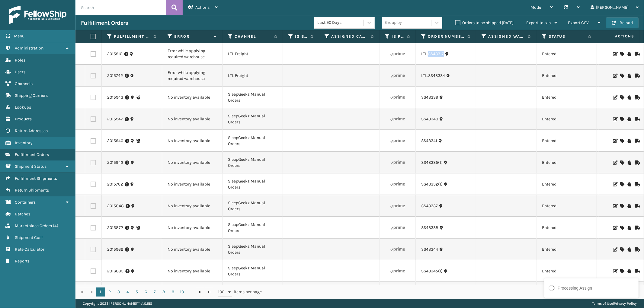
drag, startPoint x: 447, startPoint y: 62, endPoint x: 429, endPoint y: 60, distance: 18.4
click at [429, 60] on td "LTL.SS43317" at bounding box center [446, 54] width 60 height 22
copy link "SS43317"
click at [620, 53] on icon at bounding box center [622, 54] width 4 height 4
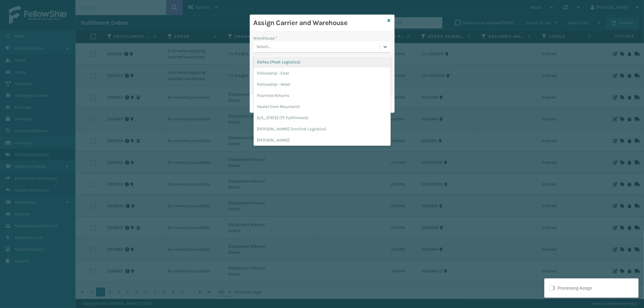
click at [339, 47] on div "Select..." at bounding box center [316, 47] width 126 height 10
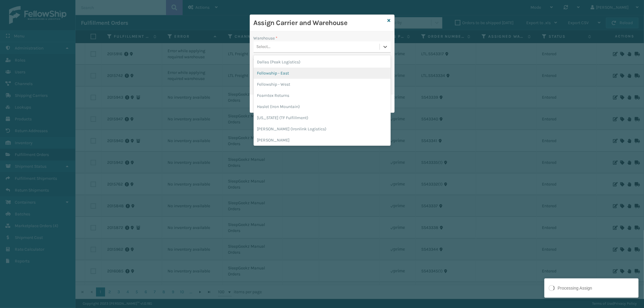
click at [297, 72] on div "Fellowship - East" at bounding box center [321, 73] width 137 height 11
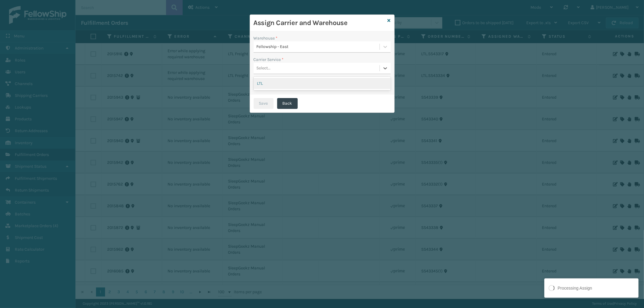
click at [318, 63] on div "Select..." at bounding box center [321, 68] width 137 height 11
click at [299, 81] on div "LTL" at bounding box center [321, 83] width 137 height 11
click at [266, 100] on button "Save" at bounding box center [263, 103] width 20 height 11
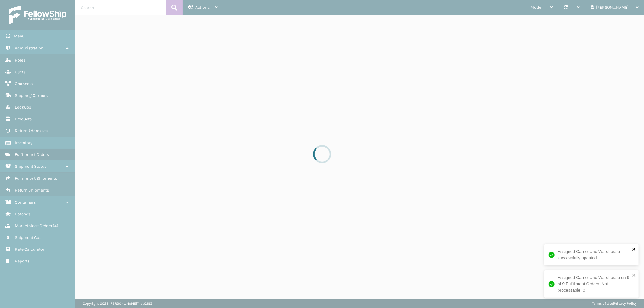
click at [635, 275] on icon "close" at bounding box center [634, 275] width 4 height 5
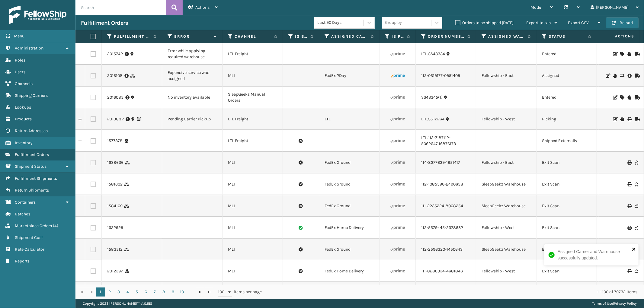
click at [633, 249] on icon "close" at bounding box center [633, 249] width 3 height 3
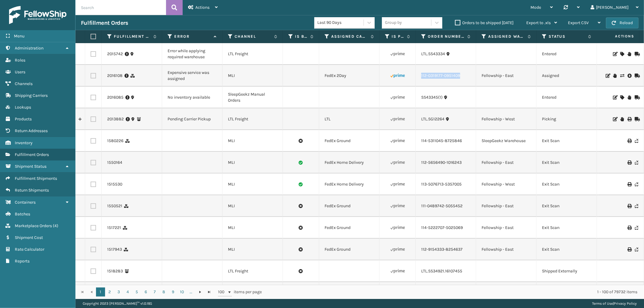
drag, startPoint x: 467, startPoint y: 79, endPoint x: 624, endPoint y: 54, distance: 159.0
click at [419, 82] on td "112-0319177-0951409" at bounding box center [446, 76] width 60 height 22
copy link "112-0319177-0951409"
click at [620, 76] on icon at bounding box center [622, 76] width 4 height 4
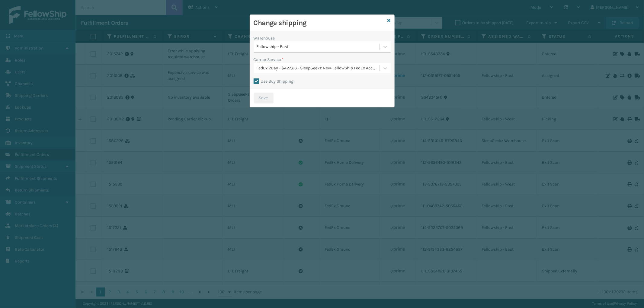
click at [318, 47] on div "Fellowship - East" at bounding box center [318, 47] width 123 height 6
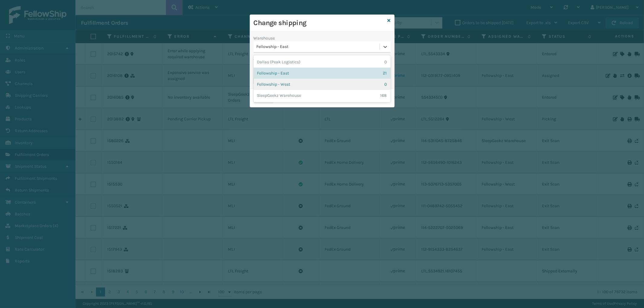
click at [297, 85] on div "Fellowship - West 0" at bounding box center [321, 84] width 137 height 11
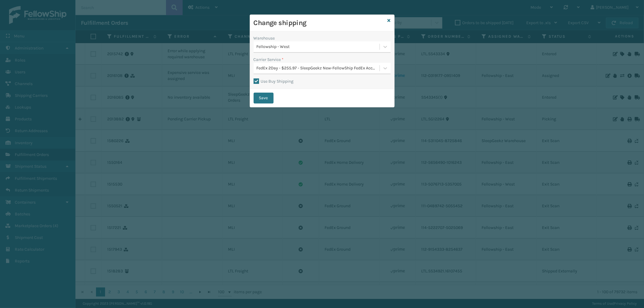
click at [310, 70] on div "FedEx 2Day - $255.97 - SleepGeekz New-FellowShip FedEx Account" at bounding box center [318, 68] width 123 height 6
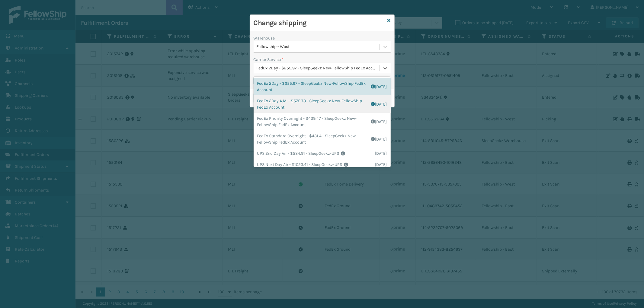
scroll to position [22, 0]
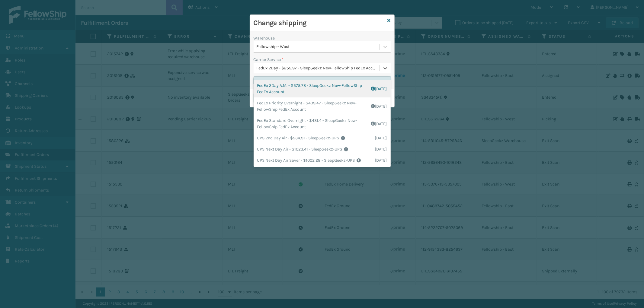
click at [329, 45] on div "Fellowship - West" at bounding box center [318, 47] width 123 height 6
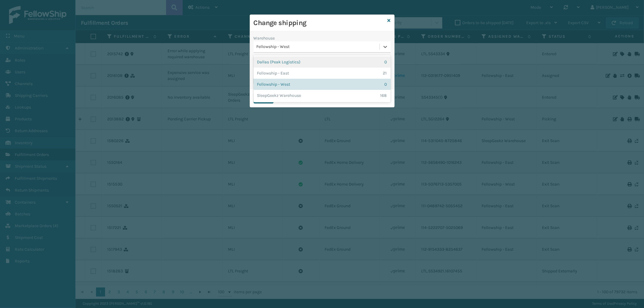
click at [308, 63] on div "Dallas (Peak Logistics) 0" at bounding box center [321, 61] width 137 height 11
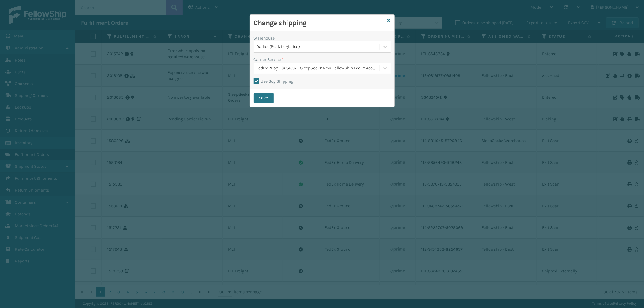
click at [331, 76] on div "Warehouse Dallas (Peak Logistics) Carrier Service * FedEx 2Day - $255.97 - Slee…" at bounding box center [322, 60] width 144 height 58
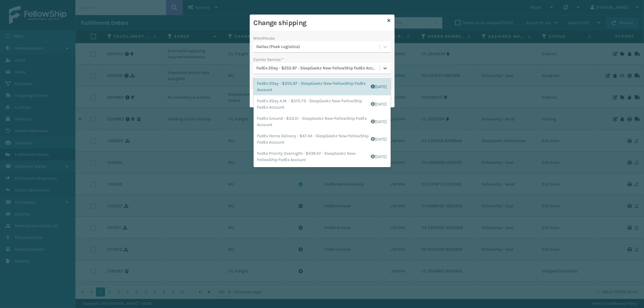
click at [328, 66] on div "FedEx 2Day - $255.97 - SleepGeekz New-FellowShip FedEx Account" at bounding box center [318, 68] width 123 height 6
click at [330, 137] on div "FedEx Home Delivery - $47.44 - SleepGeekz New-FellowShip FedEx Account Shipping…" at bounding box center [321, 139] width 137 height 18
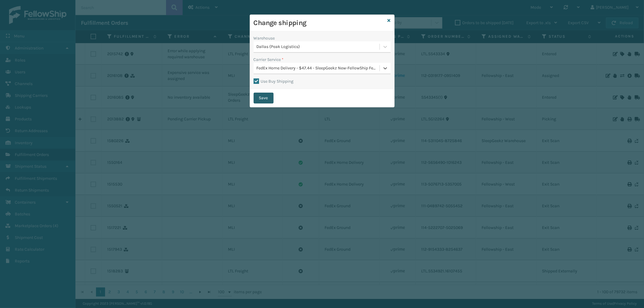
click at [267, 97] on button "Save" at bounding box center [263, 98] width 20 height 11
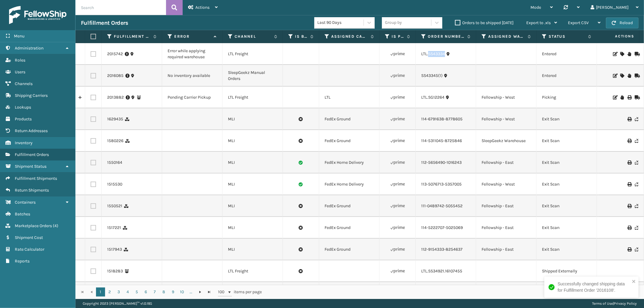
drag, startPoint x: 445, startPoint y: 58, endPoint x: 429, endPoint y: 57, distance: 16.0
click at [429, 57] on td "LTL.SS43334" at bounding box center [446, 54] width 60 height 22
copy link "SS43334"
click at [620, 54] on icon at bounding box center [622, 54] width 4 height 4
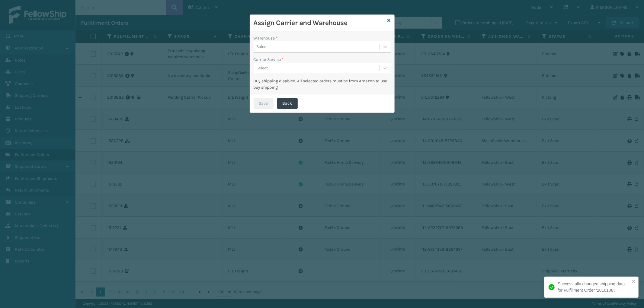
click at [311, 42] on div "Select..." at bounding box center [316, 47] width 126 height 10
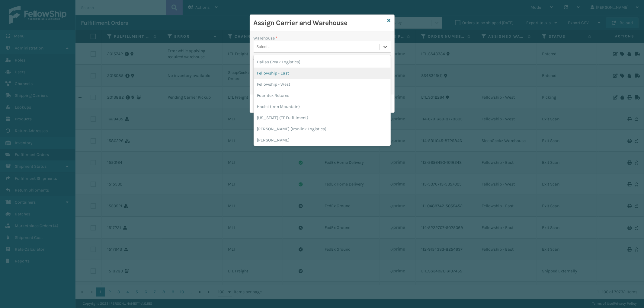
click at [284, 70] on div "Fellowship - East" at bounding box center [321, 73] width 137 height 11
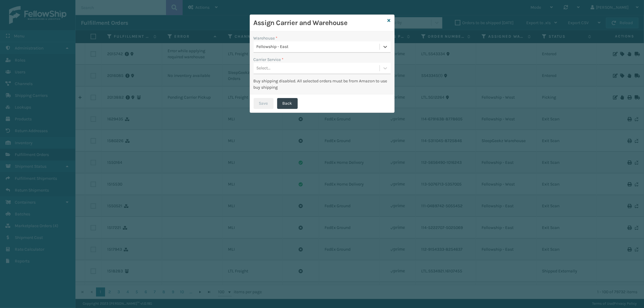
click at [302, 63] on div "Select..." at bounding box center [321, 68] width 137 height 11
click at [290, 81] on div "LTL" at bounding box center [321, 83] width 137 height 11
click at [259, 101] on button "Save" at bounding box center [263, 103] width 20 height 11
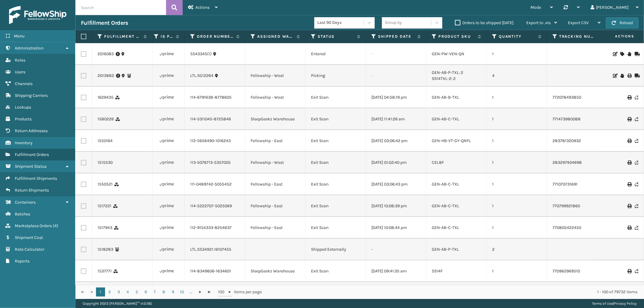
scroll to position [0, 0]
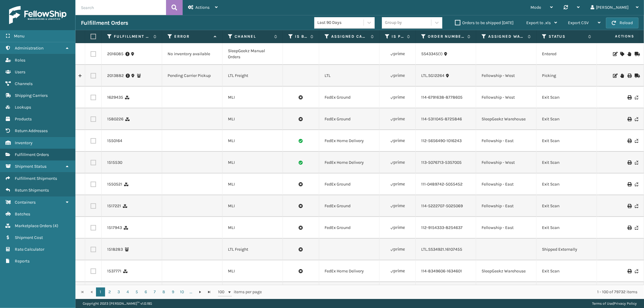
click at [616, 50] on td at bounding box center [620, 54] width 45 height 22
click at [620, 53] on icon at bounding box center [622, 54] width 4 height 4
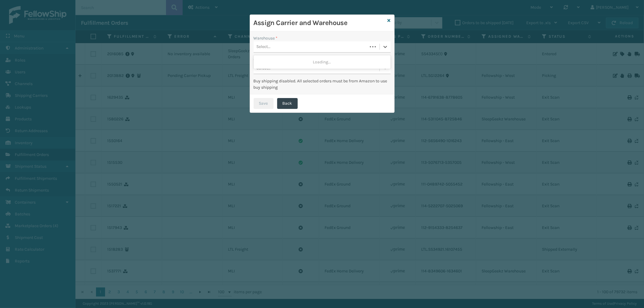
click at [303, 49] on div "Select..." at bounding box center [310, 47] width 114 height 10
click at [292, 61] on div "Fellowship - West" at bounding box center [321, 61] width 137 height 11
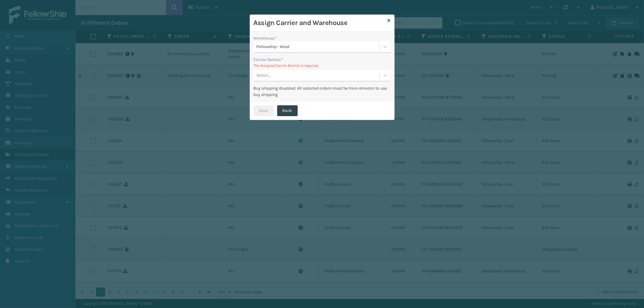
click at [312, 68] on div "Carrier Service * The Assigned Carrier Service is required. Select..." at bounding box center [321, 68] width 137 height 25
click at [305, 78] on div "Select..." at bounding box center [316, 76] width 126 height 10
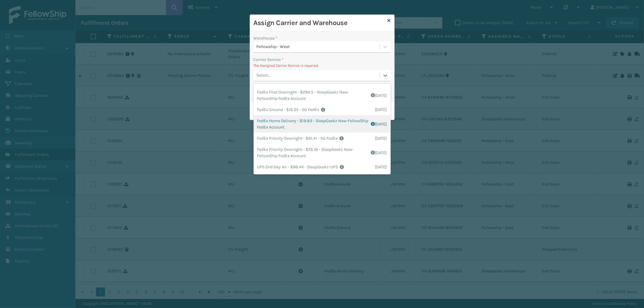
click at [328, 123] on div "FedEx Home Delivery - $19.83 - SleepGeekz New-FellowShip FedEx Account Shipping…" at bounding box center [321, 124] width 137 height 18
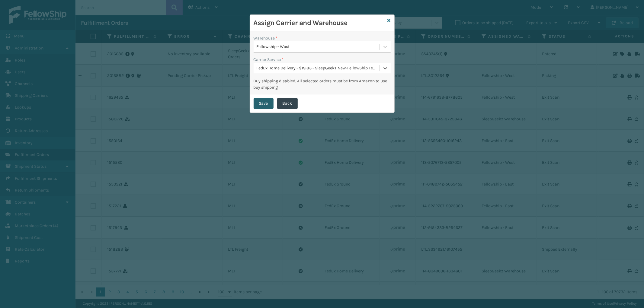
click at [262, 103] on button "Save" at bounding box center [263, 103] width 20 height 11
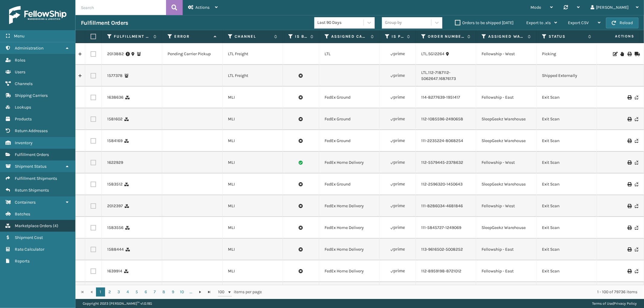
click at [37, 223] on span "Marketplace Orders" at bounding box center [33, 225] width 37 height 5
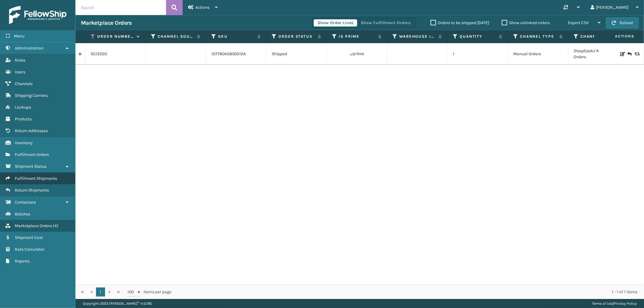
click at [49, 173] on link "Fulfillment Shipments" at bounding box center [37, 179] width 75 height 12
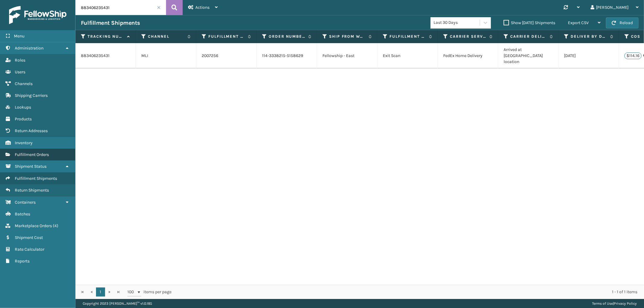
click at [56, 155] on link "Products Fulfillment Orders" at bounding box center [37, 155] width 75 height 12
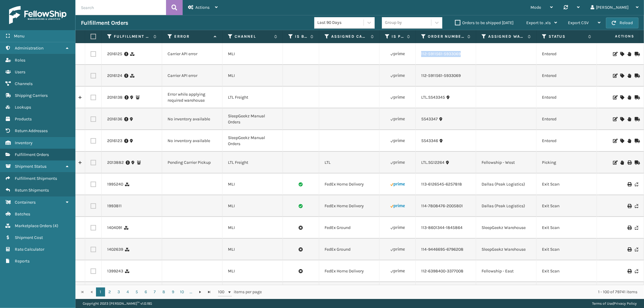
drag, startPoint x: 462, startPoint y: 60, endPoint x: 420, endPoint y: 62, distance: 41.4
click at [420, 62] on td "112-5911561-5933069" at bounding box center [446, 54] width 60 height 22
click at [620, 53] on icon at bounding box center [622, 54] width 4 height 4
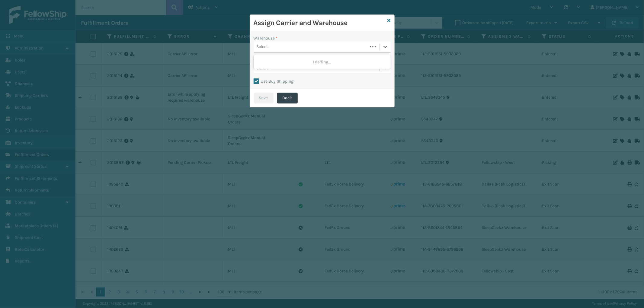
click at [281, 47] on div "Select..." at bounding box center [310, 47] width 114 height 10
click at [256, 80] on label "Use Buy Shipping" at bounding box center [273, 81] width 40 height 5
click at [254, 78] on input "Use Buy Shipping" at bounding box center [253, 78] width 0 height 1
checkbox input "false"
click at [296, 49] on div "Select..." at bounding box center [316, 47] width 126 height 10
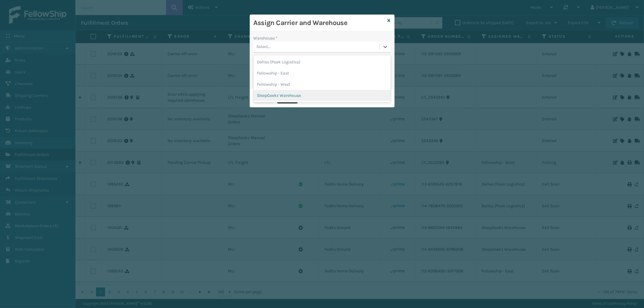
click at [294, 95] on div "SleepGeekz Warehouse" at bounding box center [321, 95] width 137 height 11
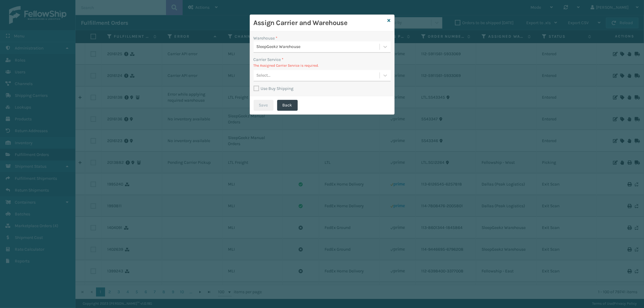
click at [308, 72] on div "Select..." at bounding box center [316, 76] width 126 height 10
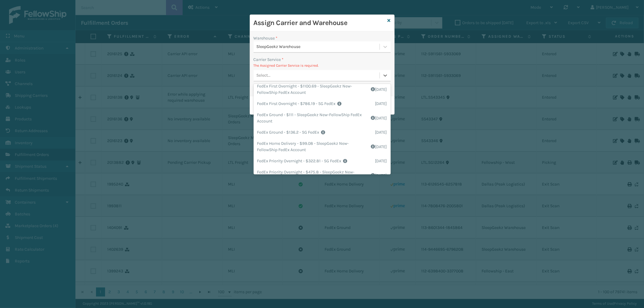
scroll to position [67, 0]
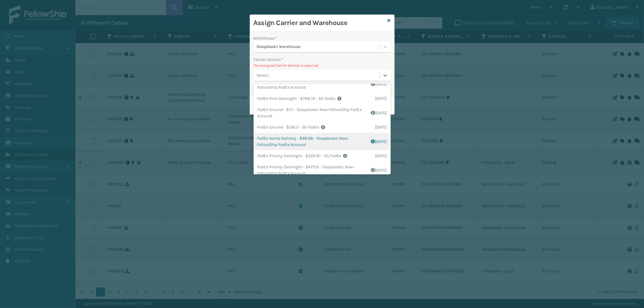
click at [332, 139] on div "FedEx Home Delivery - $99.08 - SleepGeekz New-FellowShip FedEx Account Shipping…" at bounding box center [321, 142] width 137 height 18
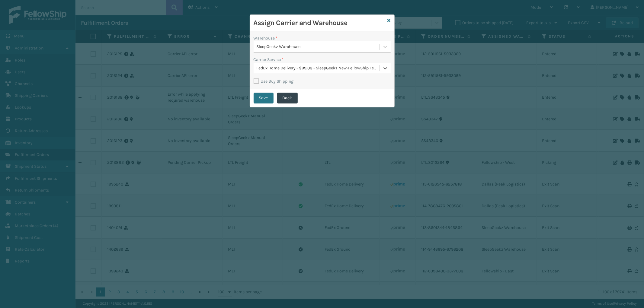
click at [252, 100] on div "Save Back" at bounding box center [322, 98] width 144 height 18
click at [257, 98] on button "Save" at bounding box center [263, 98] width 20 height 11
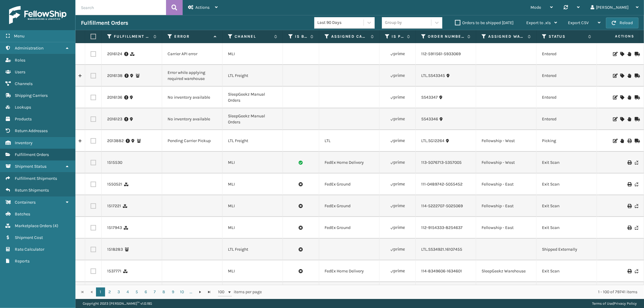
click at [619, 53] on div at bounding box center [621, 54] width 34 height 4
click at [620, 53] on icon at bounding box center [622, 54] width 4 height 4
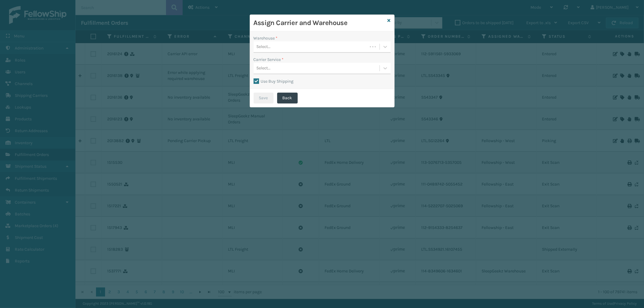
click at [260, 80] on label "Use Buy Shipping" at bounding box center [273, 81] width 40 height 5
click at [254, 78] on input "Use Buy Shipping" at bounding box center [253, 78] width 0 height 1
checkbox input "false"
click at [313, 47] on div "Select..." at bounding box center [310, 47] width 114 height 10
click at [293, 94] on div "SleepGeekz Warehouse" at bounding box center [321, 95] width 137 height 11
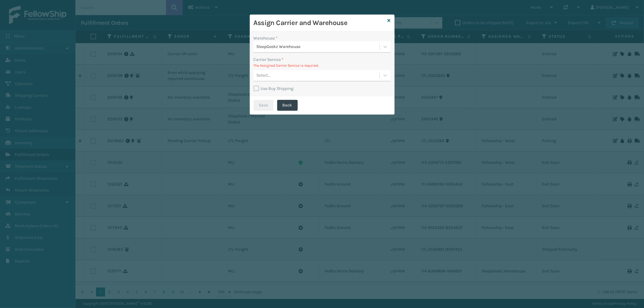
click at [310, 72] on div "Select..." at bounding box center [316, 76] width 126 height 10
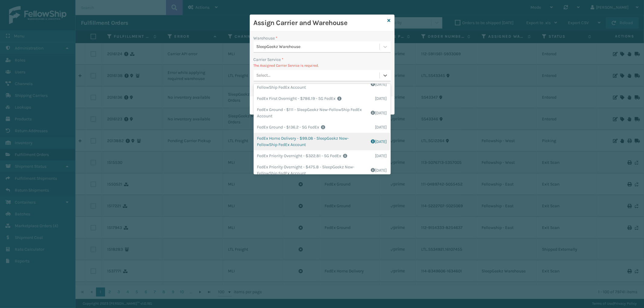
click at [328, 138] on div "FedEx Home Delivery - $99.08 - SleepGeekz New-FellowShip FedEx Account Shipping…" at bounding box center [321, 142] width 137 height 18
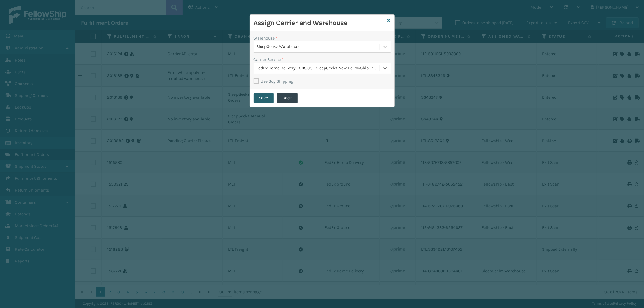
click at [258, 97] on button "Save" at bounding box center [263, 98] width 20 height 11
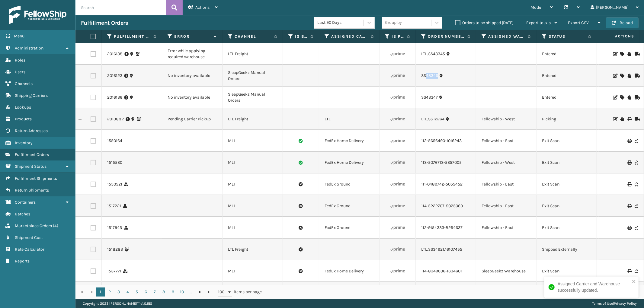
drag, startPoint x: 439, startPoint y: 78, endPoint x: 426, endPoint y: 79, distance: 13.4
click at [426, 79] on td "SS43346" at bounding box center [446, 76] width 60 height 22
drag, startPoint x: 445, startPoint y: 58, endPoint x: 428, endPoint y: 59, distance: 17.0
click at [428, 59] on td "LTL.SS43345" at bounding box center [446, 54] width 60 height 22
click at [620, 53] on icon at bounding box center [622, 54] width 4 height 4
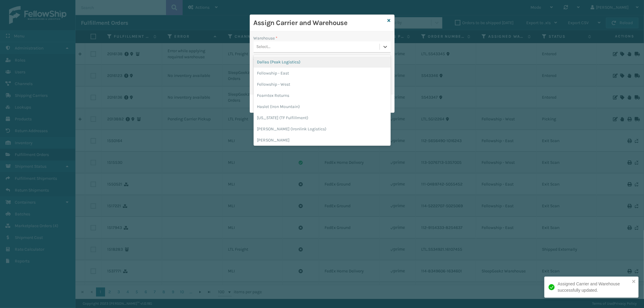
click at [319, 49] on div "Select..." at bounding box center [316, 47] width 126 height 10
click at [308, 59] on div "Dallas (Peak Logistics)" at bounding box center [321, 61] width 137 height 11
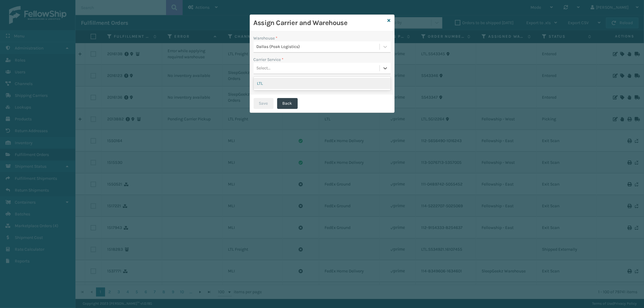
click at [306, 65] on div "Select..." at bounding box center [316, 68] width 126 height 10
click at [302, 83] on div "LTL" at bounding box center [321, 83] width 137 height 11
click at [267, 97] on div "Save Back" at bounding box center [322, 103] width 144 height 18
click at [262, 104] on button "Save" at bounding box center [263, 103] width 20 height 11
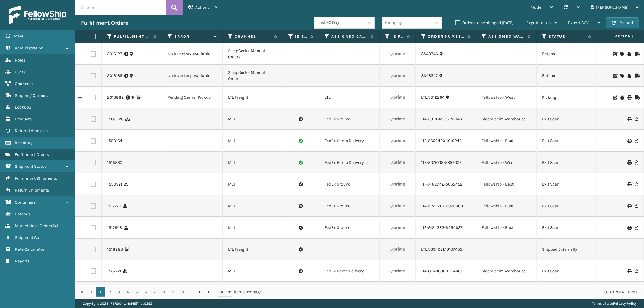
scroll to position [0, 493]
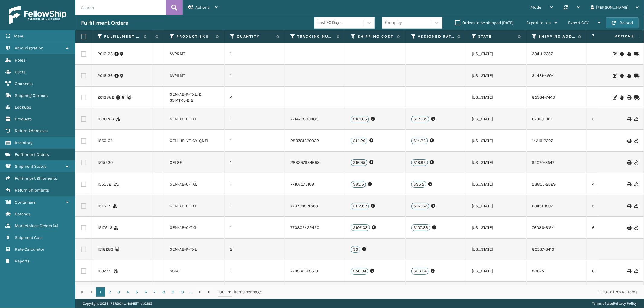
click at [620, 53] on icon at bounding box center [622, 54] width 4 height 4
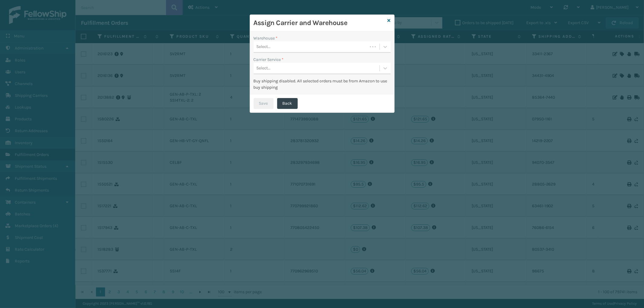
click at [308, 50] on div "Select..." at bounding box center [310, 47] width 114 height 10
click at [295, 59] on div "SleepGeekz Warehouse" at bounding box center [321, 61] width 137 height 11
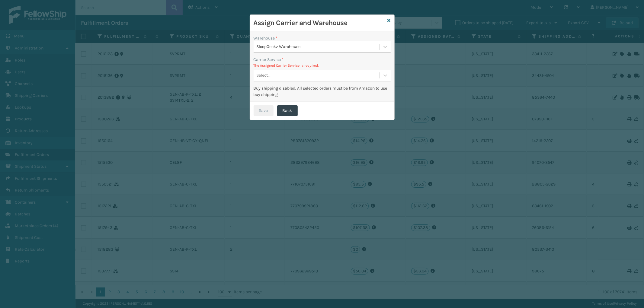
click at [297, 77] on div "Select..." at bounding box center [316, 76] width 126 height 10
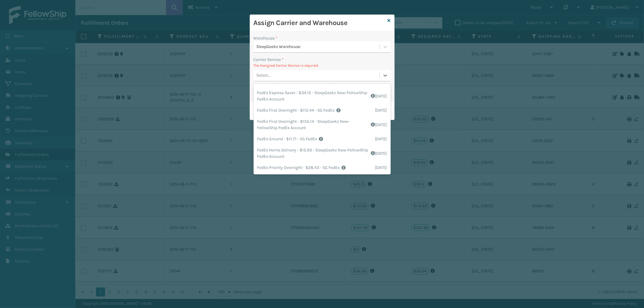
scroll to position [67, 0]
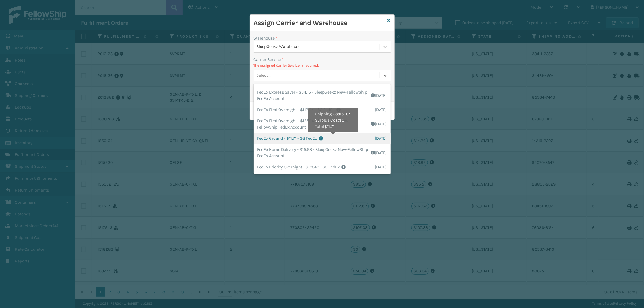
click at [334, 137] on icon at bounding box center [347, 138] width 56 height 4
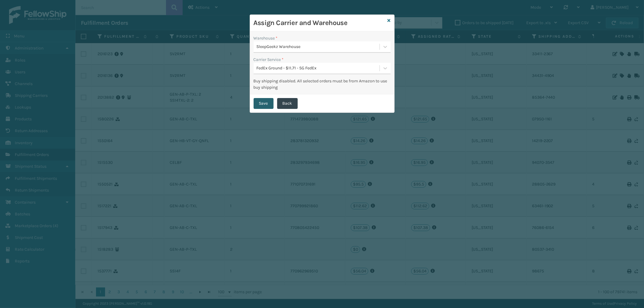
click at [269, 103] on button "Save" at bounding box center [263, 103] width 20 height 11
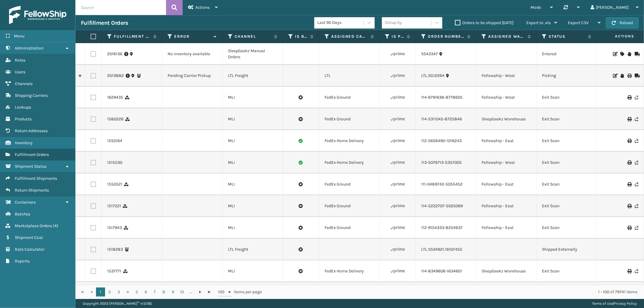
click at [620, 52] on icon at bounding box center [622, 54] width 4 height 4
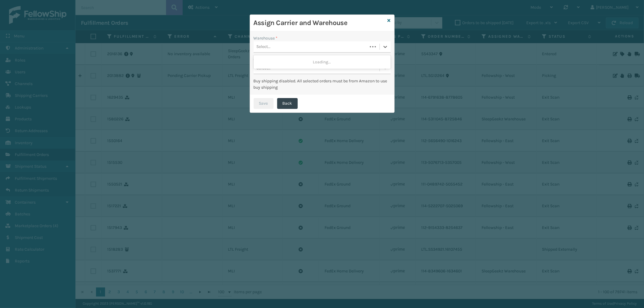
click at [315, 48] on div "Select..." at bounding box center [310, 47] width 114 height 10
click at [301, 62] on div "SleepGeekz Warehouse" at bounding box center [321, 61] width 137 height 11
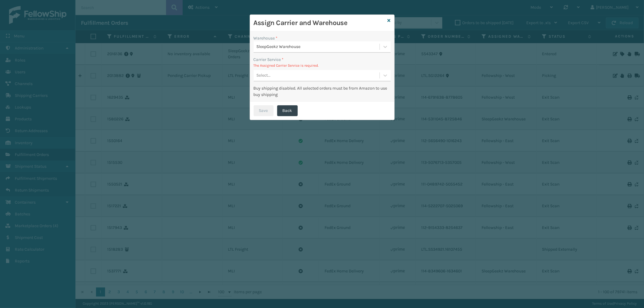
click at [318, 75] on div "Select..." at bounding box center [316, 76] width 126 height 10
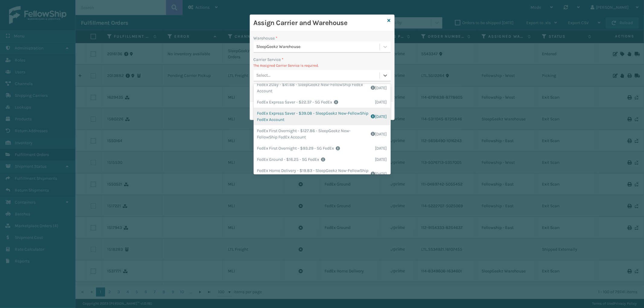
scroll to position [33, 0]
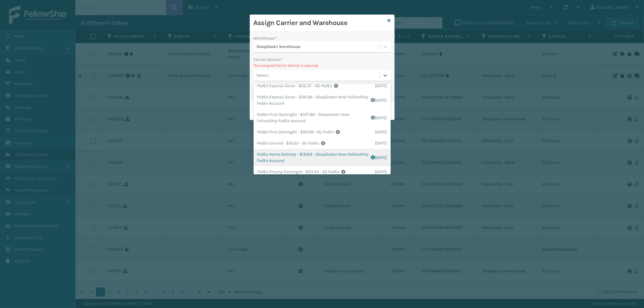
click at [320, 158] on div "FedEx Home Delivery - $19.83 - SleepGeekz New-FellowShip FedEx Account Shipping…" at bounding box center [321, 158] width 137 height 18
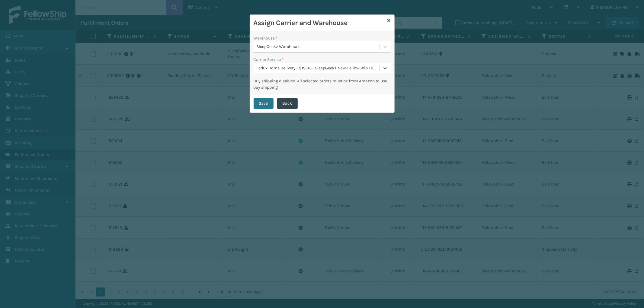
click at [335, 65] on div "FedEx Home Delivery - $19.83 - SleepGeekz New-FellowShip FedEx Account" at bounding box center [318, 68] width 123 height 6
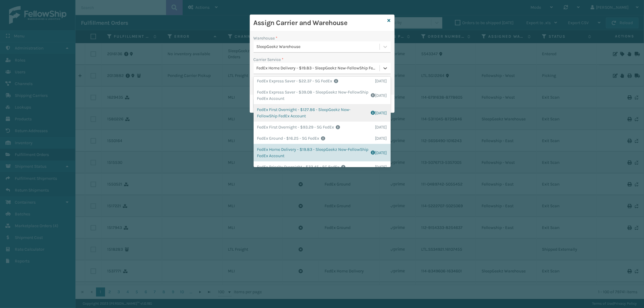
scroll to position [110, 0]
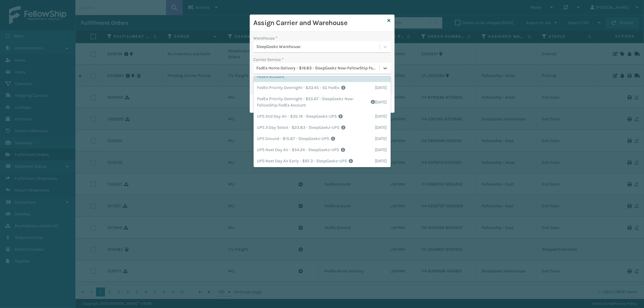
click at [359, 27] on h3 "Assign Carrier and Warehouse" at bounding box center [319, 22] width 132 height 9
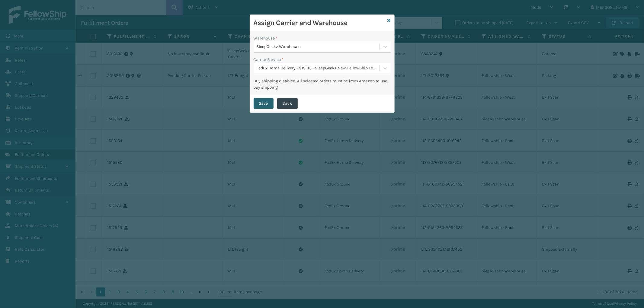
click at [264, 107] on button "Save" at bounding box center [263, 103] width 20 height 11
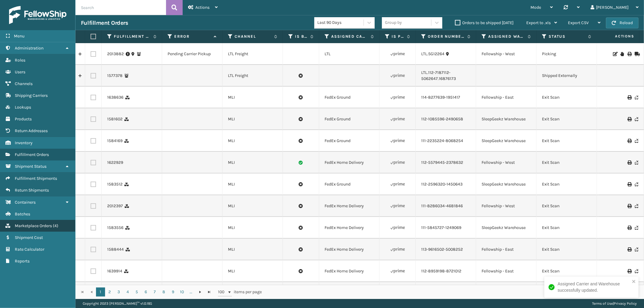
click at [43, 223] on link "Marketplace Orders ( 4 )" at bounding box center [37, 226] width 75 height 12
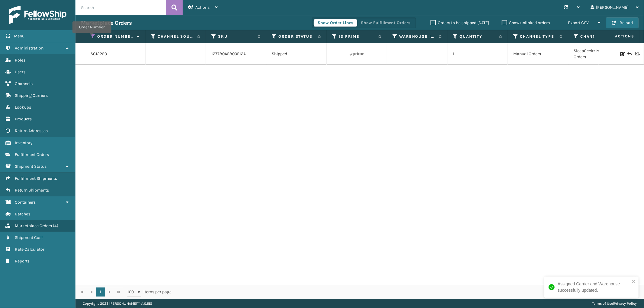
click at [92, 37] on icon at bounding box center [93, 36] width 5 height 5
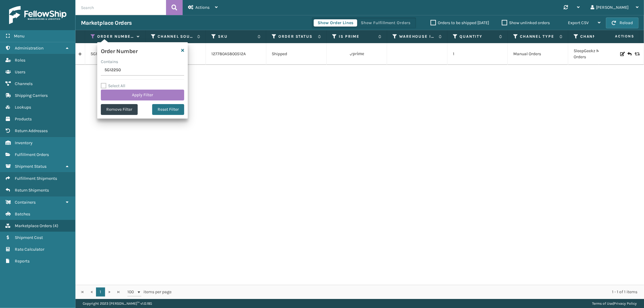
click at [113, 71] on input "SG12250" at bounding box center [142, 70] width 83 height 11
type input "113-6211378-0213063"
click at [122, 99] on button "Apply Filter" at bounding box center [142, 95] width 83 height 11
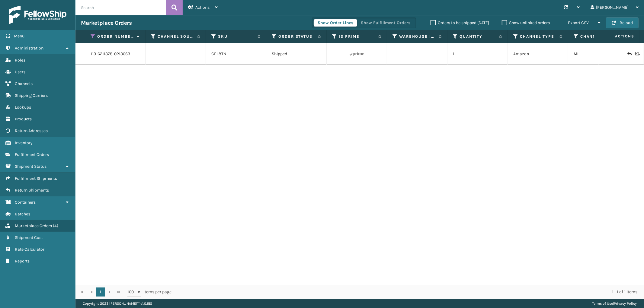
click at [81, 58] on link at bounding box center [79, 54] width 9 height 10
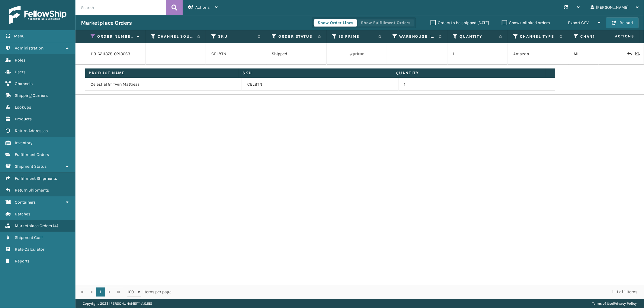
click at [399, 22] on button "Show Fulfillment Orders" at bounding box center [385, 22] width 57 height 7
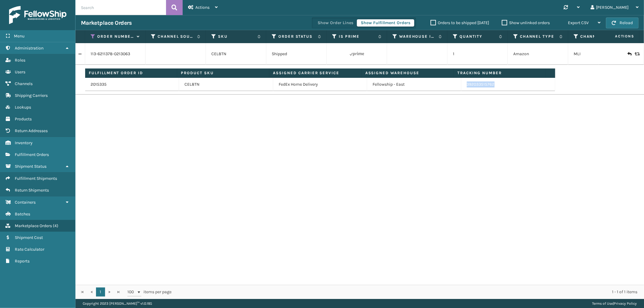
drag, startPoint x: 504, startPoint y: 85, endPoint x: 642, endPoint y: 116, distance: 141.0
click at [461, 87] on td "392033515762" at bounding box center [508, 84] width 94 height 13
copy link "392033515762"
click at [93, 35] on icon at bounding box center [93, 36] width 5 height 5
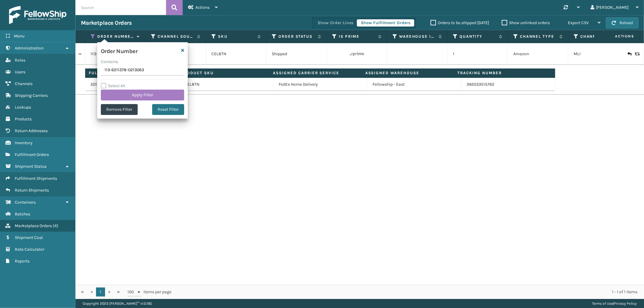
click at [122, 74] on input "113-6211378-0213063" at bounding box center [142, 70] width 83 height 11
type input "113-5141232-6381846"
click at [119, 99] on button "Apply Filter" at bounding box center [142, 95] width 83 height 11
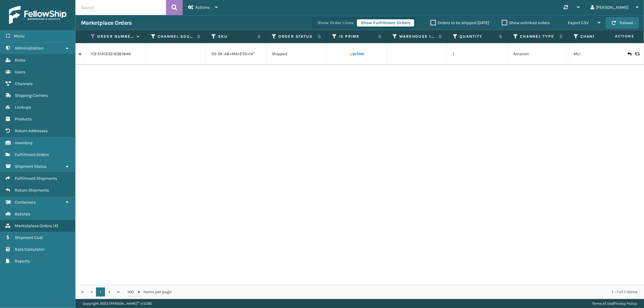
click at [80, 54] on link at bounding box center [79, 54] width 9 height 10
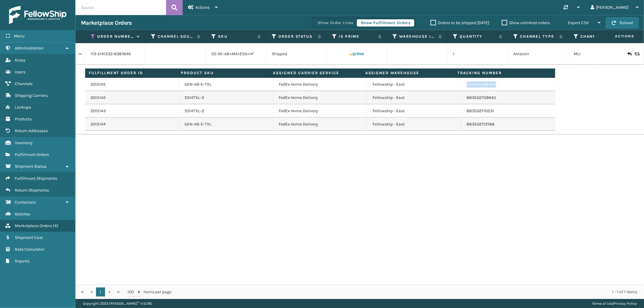
drag, startPoint x: 493, startPoint y: 87, endPoint x: 463, endPoint y: 91, distance: 31.0
click at [463, 91] on td "392024398563" at bounding box center [508, 84] width 94 height 13
drag, startPoint x: 492, startPoint y: 101, endPoint x: 461, endPoint y: 103, distance: 31.7
click at [461, 103] on td "883502709940" at bounding box center [508, 97] width 94 height 13
copy link "883502709940"
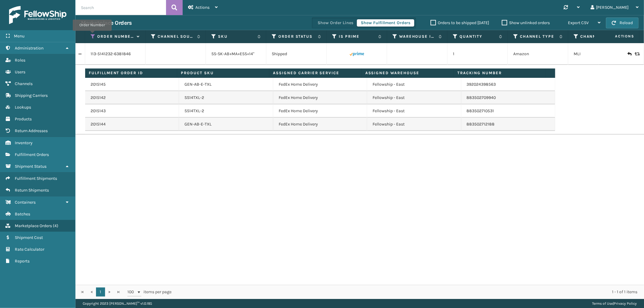
click at [92, 35] on icon at bounding box center [93, 36] width 5 height 5
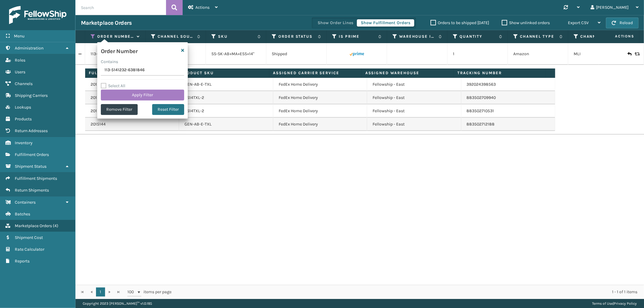
click at [115, 69] on input "113-5141232-6381846" at bounding box center [142, 70] width 83 height 11
type input "114-8214743-9399430"
click at [116, 93] on button "Apply Filter" at bounding box center [142, 95] width 83 height 11
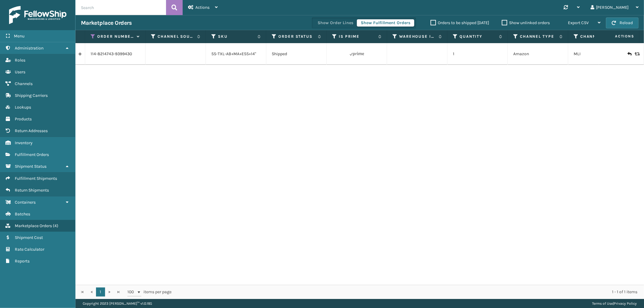
click at [83, 56] on link at bounding box center [79, 54] width 9 height 10
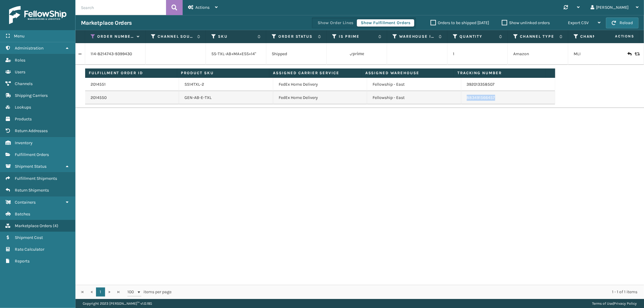
drag, startPoint x: 492, startPoint y: 99, endPoint x: 594, endPoint y: 127, distance: 105.3
click at [461, 101] on td "883491566457" at bounding box center [508, 97] width 94 height 13
copy link "883491566457"
click at [97, 38] on label "Order Number" at bounding box center [115, 36] width 37 height 5
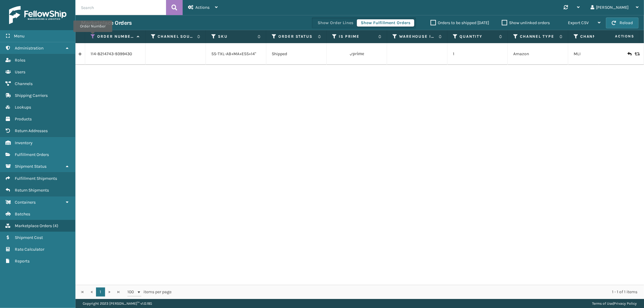
click at [93, 36] on icon at bounding box center [93, 36] width 5 height 5
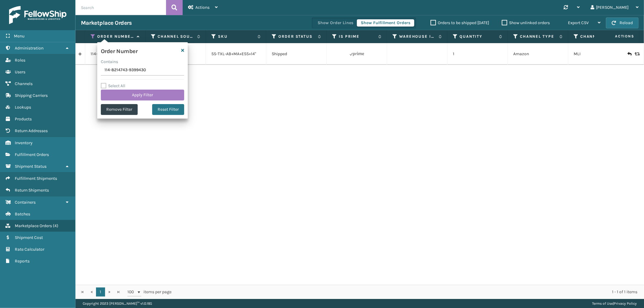
click at [116, 72] on input "114-8214743-9399430" at bounding box center [142, 70] width 83 height 11
type input "114-1149621-6809061"
click at [119, 89] on div "Select All Apply Filter" at bounding box center [142, 91] width 83 height 18
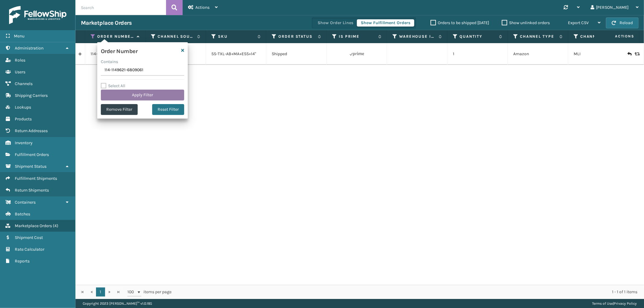
click at [119, 94] on button "Apply Filter" at bounding box center [142, 95] width 83 height 11
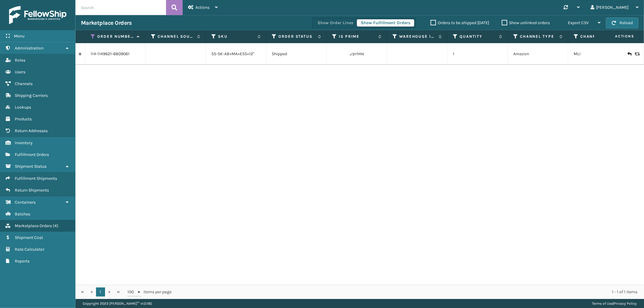
click at [81, 55] on link at bounding box center [79, 54] width 9 height 10
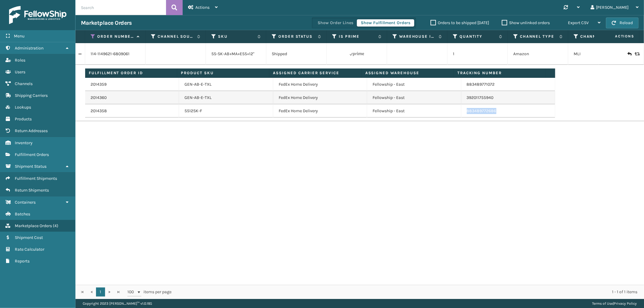
drag, startPoint x: 496, startPoint y: 113, endPoint x: 461, endPoint y: 117, distance: 35.6
click at [461, 117] on td "883489772686" at bounding box center [508, 110] width 94 height 13
copy link "883489772686"
drag, startPoint x: 92, startPoint y: 35, endPoint x: 96, endPoint y: 54, distance: 19.9
click at [92, 35] on icon at bounding box center [93, 36] width 5 height 5
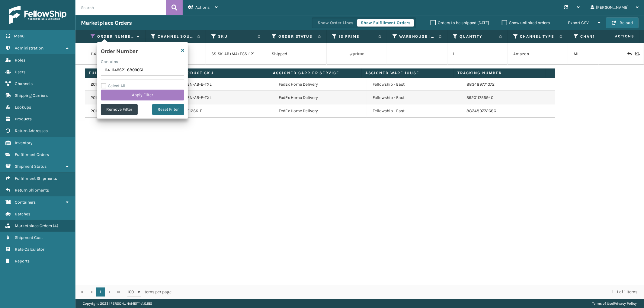
click at [114, 72] on input "114-1149621-6809061" at bounding box center [142, 70] width 83 height 11
type input "114-0449987-7357016"
click at [120, 94] on button "Apply Filter" at bounding box center [142, 95] width 83 height 11
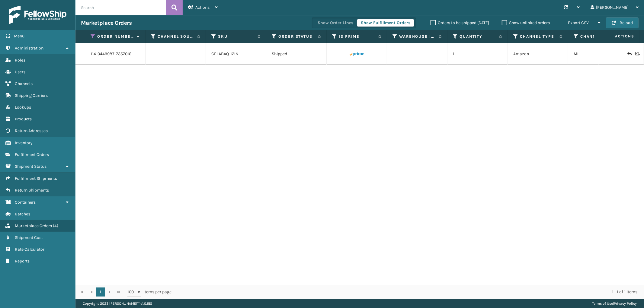
click at [83, 56] on link at bounding box center [79, 54] width 9 height 10
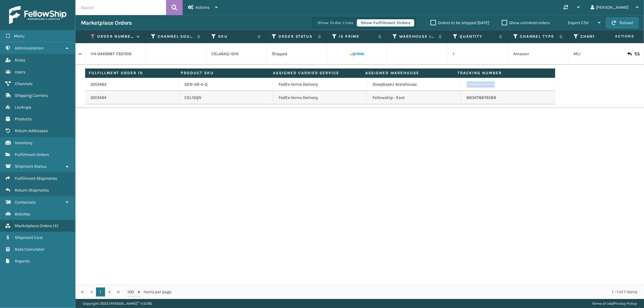
drag, startPoint x: 496, startPoint y: 87, endPoint x: 463, endPoint y: 91, distance: 33.8
click at [463, 91] on td "391993340474" at bounding box center [508, 84] width 94 height 13
copy link "391993340474"
click at [92, 37] on icon at bounding box center [93, 36] width 5 height 5
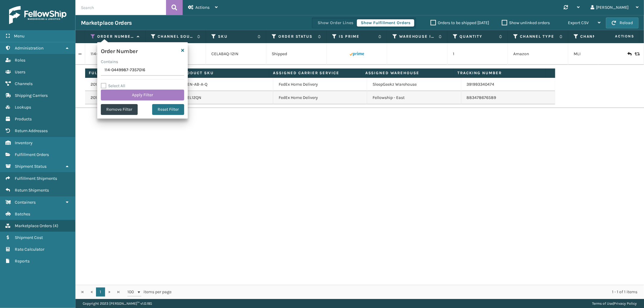
click at [117, 70] on input "114-0449987-7357016" at bounding box center [142, 70] width 83 height 11
type input "112-8280715-6893843"
click at [116, 94] on button "Apply Filter" at bounding box center [142, 95] width 83 height 11
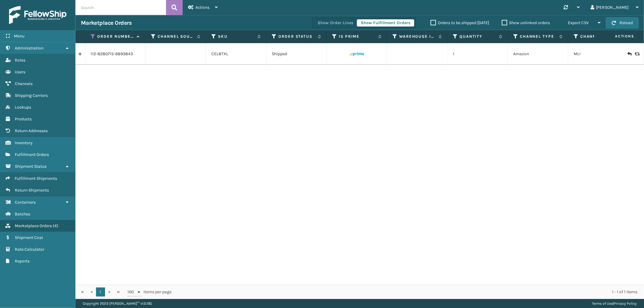
click at [82, 57] on link at bounding box center [79, 54] width 9 height 10
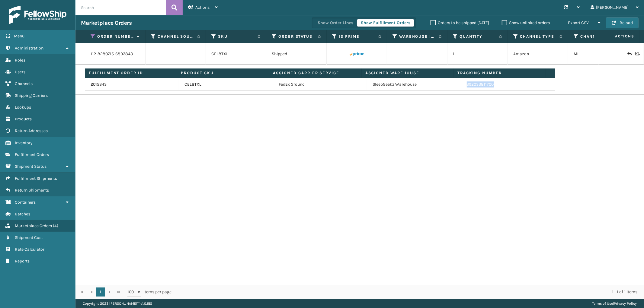
drag, startPoint x: 498, startPoint y: 84, endPoint x: 463, endPoint y: 88, distance: 35.0
click at [463, 88] on td "392033811700" at bounding box center [508, 84] width 94 height 13
copy link "392033811700"
click at [92, 36] on icon at bounding box center [93, 36] width 5 height 5
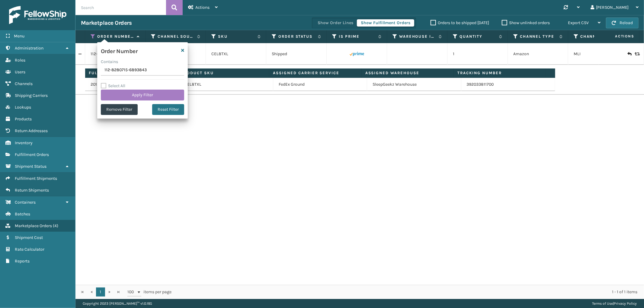
click at [117, 75] on input "112-8280715-6893843" at bounding box center [142, 70] width 83 height 11
type input "113-2824425-3400205"
click at [120, 92] on button "Apply Filter" at bounding box center [142, 95] width 83 height 11
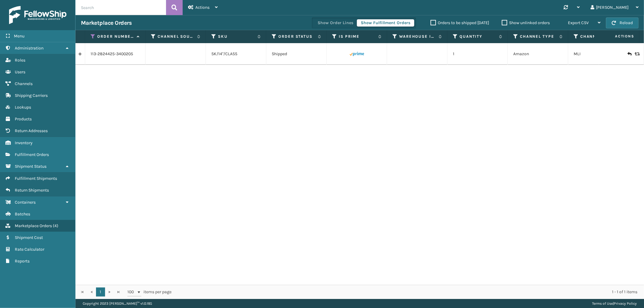
click at [80, 55] on link at bounding box center [79, 54] width 9 height 10
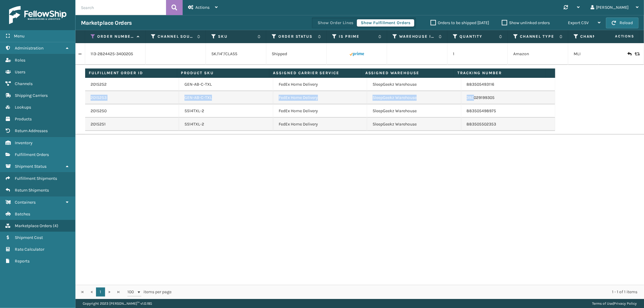
drag, startPoint x: 504, startPoint y: 85, endPoint x: 469, endPoint y: 91, distance: 35.2
click at [469, 91] on tbody "2015252 GEN-AB-C-TXL FedEx Home Delivery SleepGeekz Warehouse 883505493116 2015…" at bounding box center [320, 104] width 470 height 53
drag, startPoint x: 492, startPoint y: 100, endPoint x: 462, endPoint y: 101, distance: 29.6
click at [462, 101] on td "392029199305" at bounding box center [508, 97] width 94 height 13
copy link "392029199305"
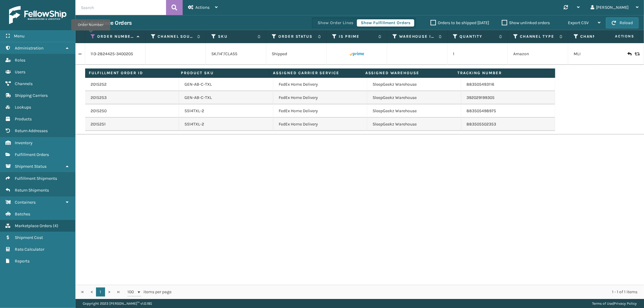
click at [91, 35] on icon at bounding box center [93, 36] width 5 height 5
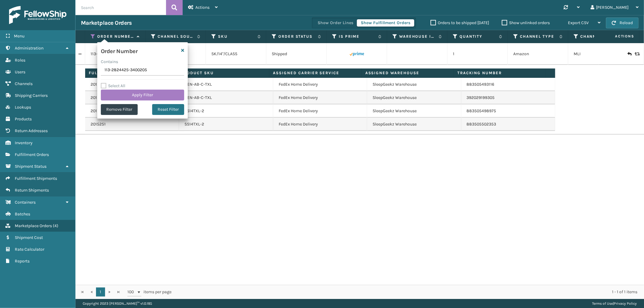
click at [112, 73] on input "113-2824425-3400205" at bounding box center [142, 70] width 83 height 11
type input "111-0148822-7861802"
click at [112, 97] on button "Apply Filter" at bounding box center [142, 95] width 83 height 11
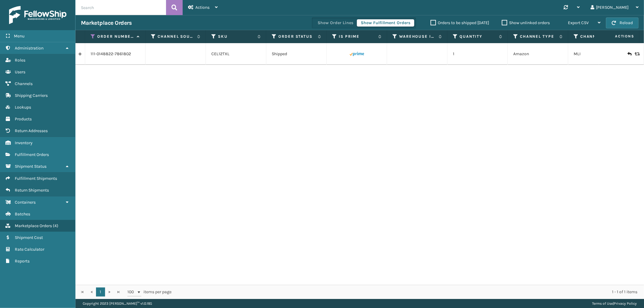
click at [81, 56] on link at bounding box center [79, 54] width 9 height 10
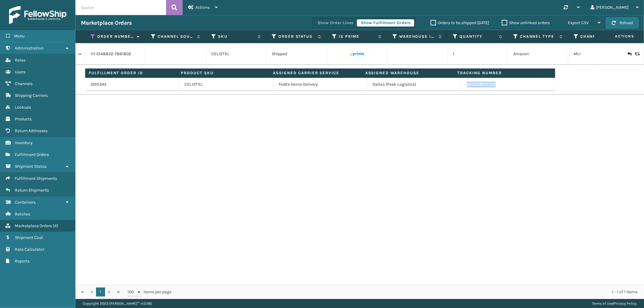
drag, startPoint x: 496, startPoint y: 87, endPoint x: 463, endPoint y: 90, distance: 33.3
click at [463, 90] on td "392033822188" at bounding box center [508, 84] width 94 height 13
copy link "392033822188"
drag, startPoint x: 93, startPoint y: 36, endPoint x: 93, endPoint y: 40, distance: 4.2
click at [93, 36] on icon at bounding box center [93, 36] width 5 height 5
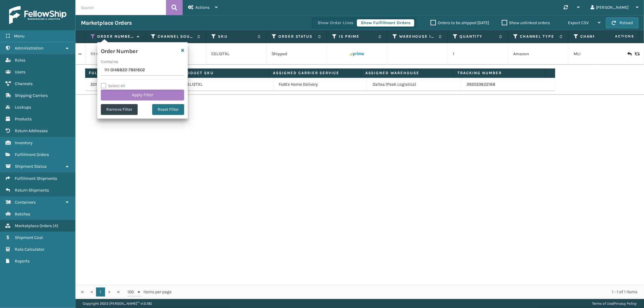
click at [117, 75] on input "111-0148822-7861802" at bounding box center [142, 70] width 83 height 11
type input "113-4142333-0961020"
click at [116, 92] on button "Apply Filter" at bounding box center [142, 95] width 83 height 11
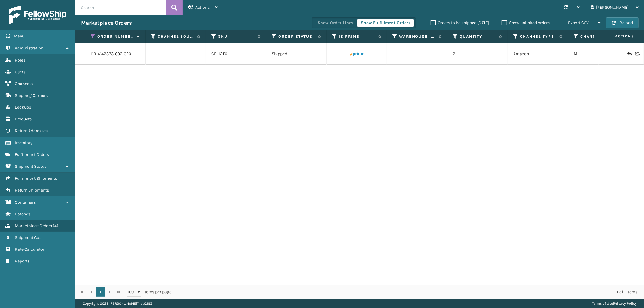
click at [83, 55] on link at bounding box center [79, 54] width 9 height 10
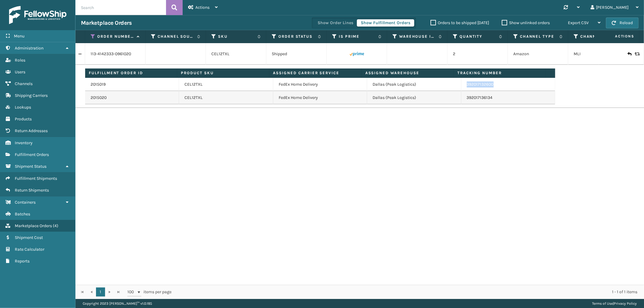
drag, startPoint x: 488, startPoint y: 88, endPoint x: 460, endPoint y: 90, distance: 28.7
click at [461, 90] on td "392017132600" at bounding box center [508, 84] width 94 height 13
copy link "392017132600"
click at [92, 37] on icon at bounding box center [93, 36] width 5 height 5
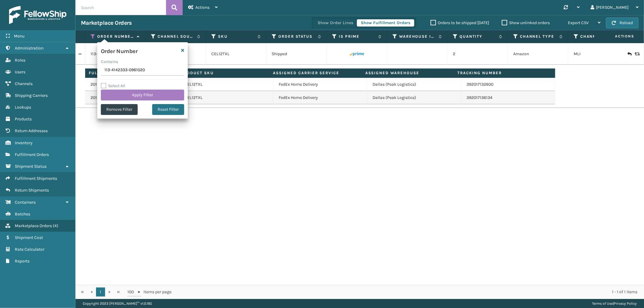
click at [116, 67] on input "113-4142333-0961020" at bounding box center [142, 70] width 83 height 11
type input "112-3208338-8268248"
click at [117, 95] on button "Apply Filter" at bounding box center [142, 95] width 83 height 11
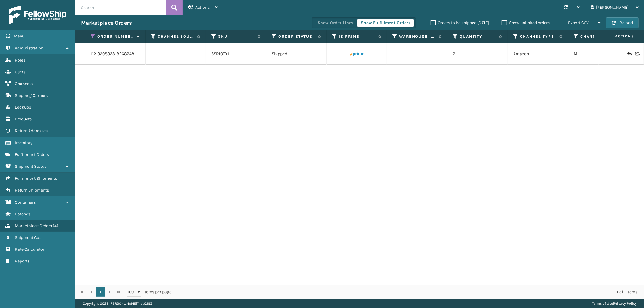
click at [77, 53] on link at bounding box center [79, 54] width 9 height 10
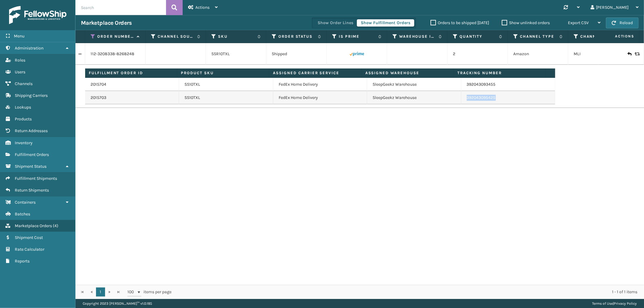
drag, startPoint x: 496, startPoint y: 99, endPoint x: 462, endPoint y: 103, distance: 33.7
click at [462, 103] on td "392043095425" at bounding box center [508, 97] width 94 height 13
copy link "392043095425"
click at [93, 38] on icon at bounding box center [93, 36] width 5 height 5
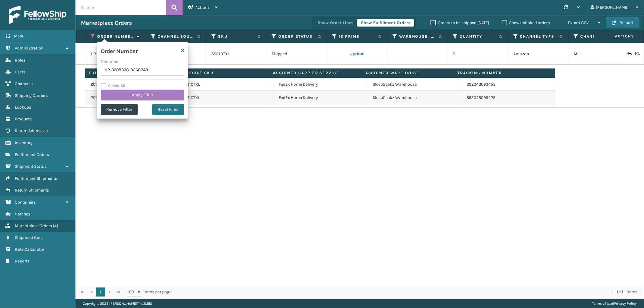
drag, startPoint x: 94, startPoint y: 43, endPoint x: 120, endPoint y: 69, distance: 36.5
click at [120, 69] on input "112-3208338-8268248" at bounding box center [142, 70] width 83 height 11
type input "112-7091096-2125021"
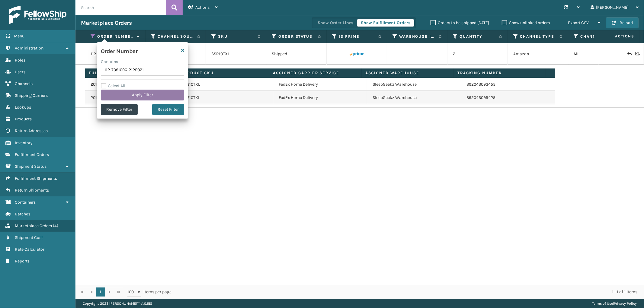
click at [119, 94] on button "Apply Filter" at bounding box center [142, 95] width 83 height 11
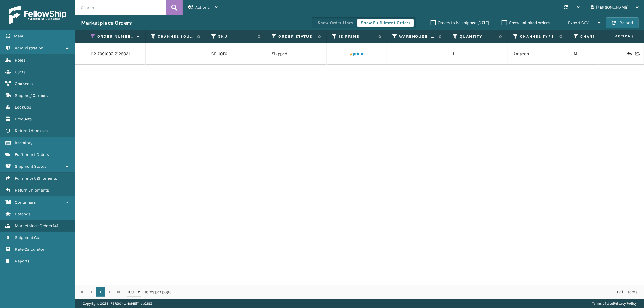
click at [83, 53] on link at bounding box center [79, 54] width 9 height 10
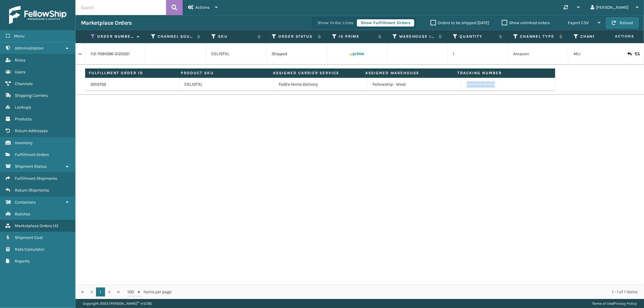
drag, startPoint x: 495, startPoint y: 87, endPoint x: 462, endPoint y: 88, distance: 33.2
click at [462, 88] on td "392043135293" at bounding box center [508, 84] width 94 height 13
click at [91, 34] on icon at bounding box center [93, 36] width 5 height 5
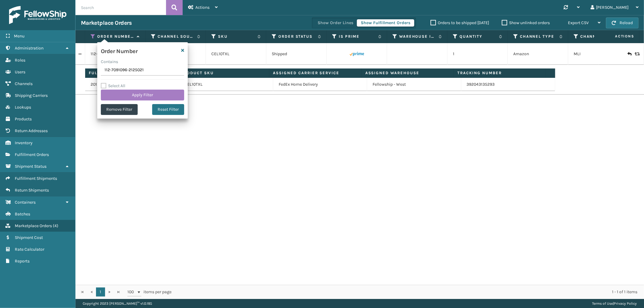
click at [113, 70] on input "112-7091096-2125021" at bounding box center [142, 70] width 83 height 11
type input "112-2799063-6587442"
click at [115, 94] on button "Apply Filter" at bounding box center [142, 95] width 83 height 11
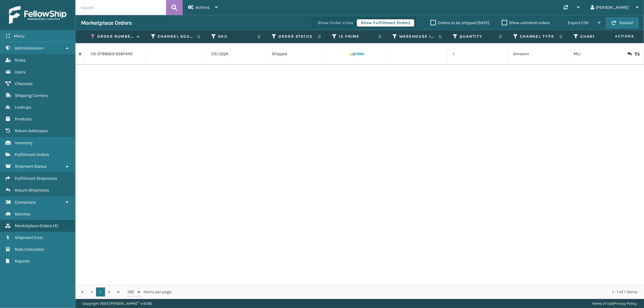
click at [82, 54] on link at bounding box center [79, 54] width 9 height 10
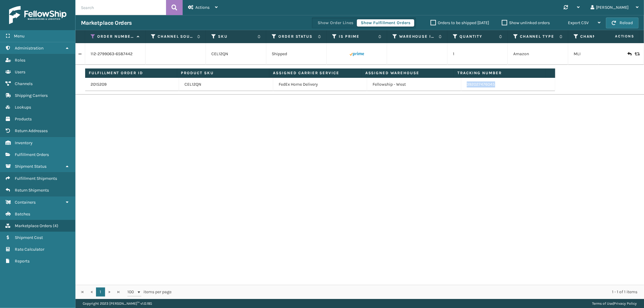
drag, startPoint x: 494, startPoint y: 88, endPoint x: 463, endPoint y: 91, distance: 30.9
click at [463, 91] on td "392027476045" at bounding box center [508, 84] width 94 height 13
drag, startPoint x: 93, startPoint y: 37, endPoint x: 91, endPoint y: 47, distance: 10.5
click at [93, 37] on icon at bounding box center [93, 36] width 5 height 5
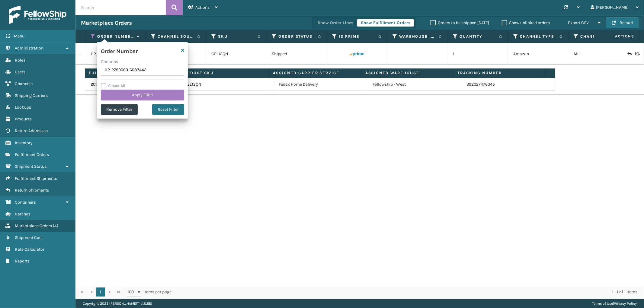
click at [122, 70] on input "112-2799063-6587442" at bounding box center [142, 70] width 83 height 11
type input "112-0220090-4741804"
click at [122, 97] on button "Apply Filter" at bounding box center [142, 95] width 83 height 11
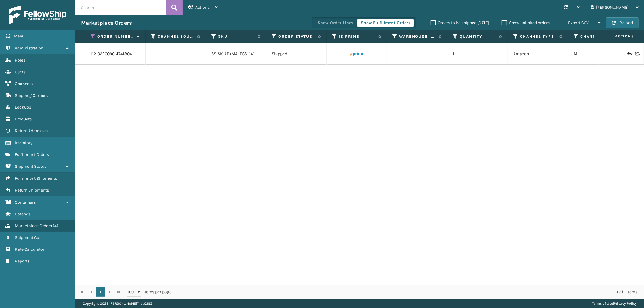
click at [82, 56] on link at bounding box center [79, 54] width 9 height 10
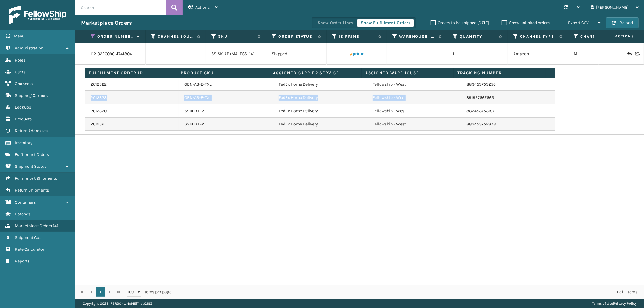
drag, startPoint x: 495, startPoint y: 87, endPoint x: 454, endPoint y: 92, distance: 42.0
click at [454, 92] on tbody "2012322 GEN-AB-E-TXL FedEx Home Delivery Fellowship - West 883453753256 2012323…" at bounding box center [320, 104] width 470 height 53
drag, startPoint x: 500, startPoint y: 100, endPoint x: 463, endPoint y: 103, distance: 37.8
click at [463, 103] on td "391957667665" at bounding box center [508, 97] width 94 height 13
click at [94, 37] on icon at bounding box center [93, 36] width 5 height 5
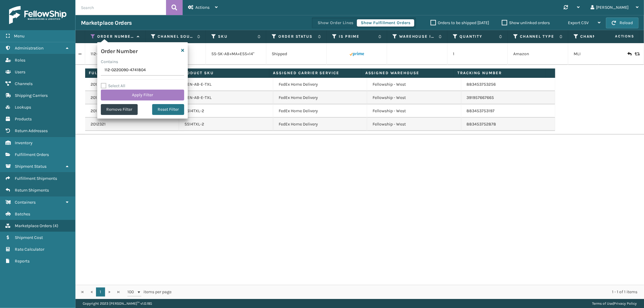
click at [116, 71] on input "112-0220090-4741804" at bounding box center [142, 70] width 83 height 11
type input "111-6046425-7233820"
click at [118, 94] on button "Apply Filter" at bounding box center [142, 95] width 83 height 11
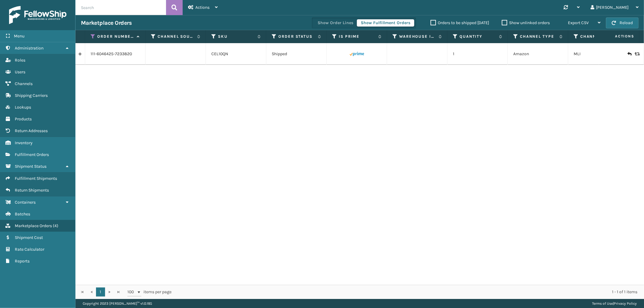
click at [82, 55] on link at bounding box center [79, 54] width 9 height 10
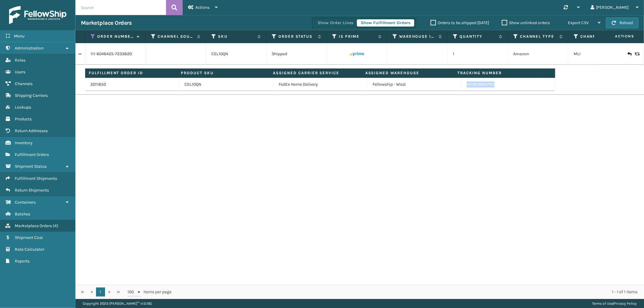
drag, startPoint x: 491, startPoint y: 88, endPoint x: 461, endPoint y: 88, distance: 30.8
click at [461, 88] on td "391955604760" at bounding box center [508, 84] width 94 height 13
click at [94, 37] on icon at bounding box center [93, 36] width 5 height 5
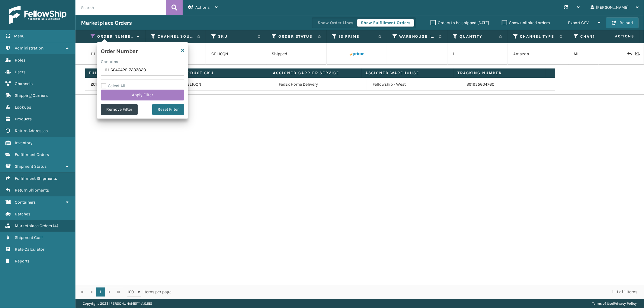
click at [124, 72] on input "111-6046425-7233820" at bounding box center [142, 70] width 83 height 11
type input "113-3267960-4372264"
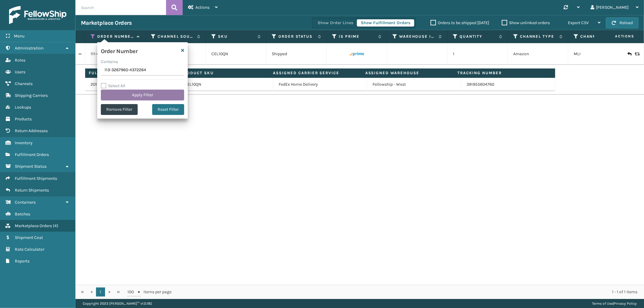
click at [121, 94] on button "Apply Filter" at bounding box center [142, 95] width 83 height 11
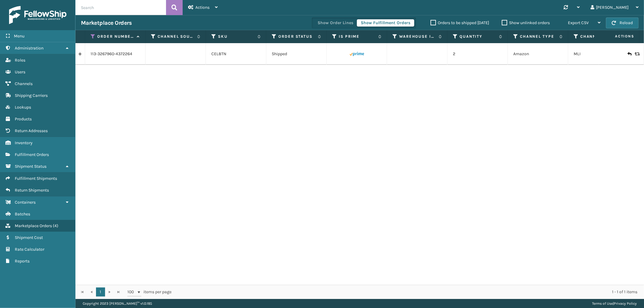
click at [78, 56] on link at bounding box center [79, 54] width 9 height 10
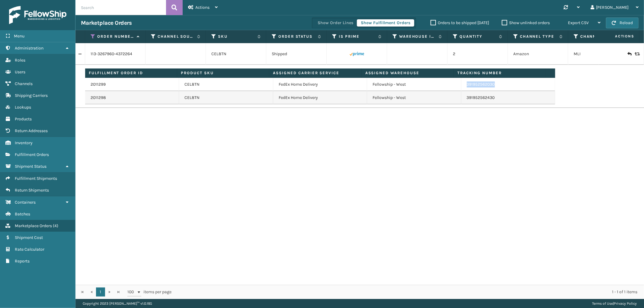
drag, startPoint x: 499, startPoint y: 86, endPoint x: 458, endPoint y: 91, distance: 41.0
click at [461, 91] on td "391952562030" at bounding box center [508, 84] width 94 height 13
drag, startPoint x: 92, startPoint y: 35, endPoint x: 93, endPoint y: 44, distance: 8.8
click at [92, 35] on icon at bounding box center [93, 36] width 5 height 5
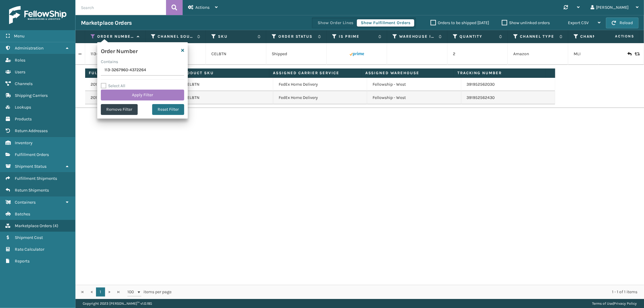
click at [115, 71] on input "113-3267960-4372264" at bounding box center [142, 70] width 83 height 11
type input "112-4219496-1907407"
click at [120, 94] on button "Apply Filter" at bounding box center [142, 95] width 83 height 11
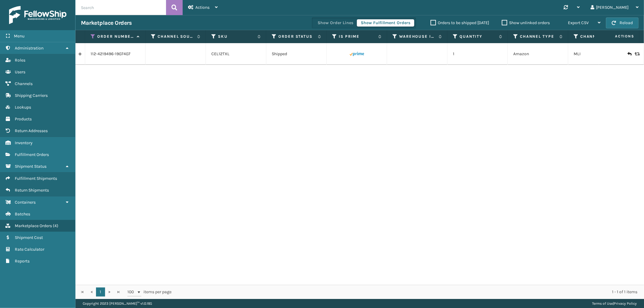
click at [80, 55] on link at bounding box center [79, 54] width 9 height 10
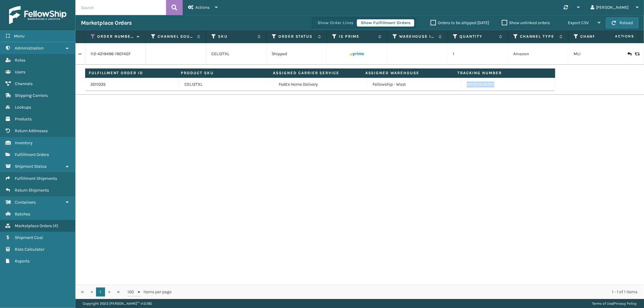
drag, startPoint x: 491, startPoint y: 86, endPoint x: 462, endPoint y: 88, distance: 29.7
click at [462, 88] on td "391950508901" at bounding box center [508, 84] width 94 height 13
click at [92, 39] on icon at bounding box center [93, 36] width 5 height 5
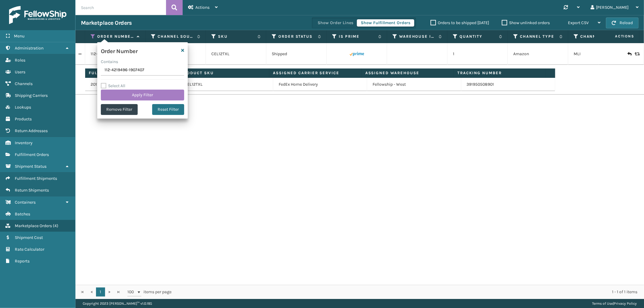
click at [117, 70] on input "112-4219496-1907407" at bounding box center [142, 70] width 83 height 11
type input "SG12262"
click at [116, 89] on div "Select All Apply Filter" at bounding box center [142, 91] width 83 height 18
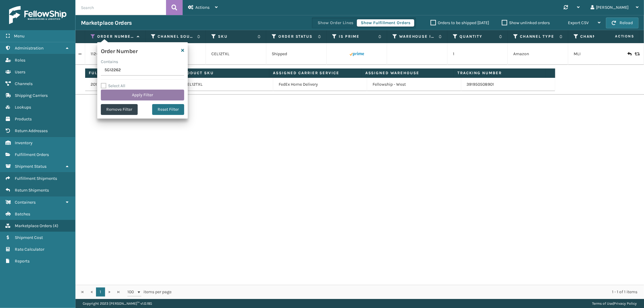
click at [116, 92] on button "Apply Filter" at bounding box center [142, 95] width 83 height 11
